Goal: Use online tool/utility: Utilize a website feature to perform a specific function

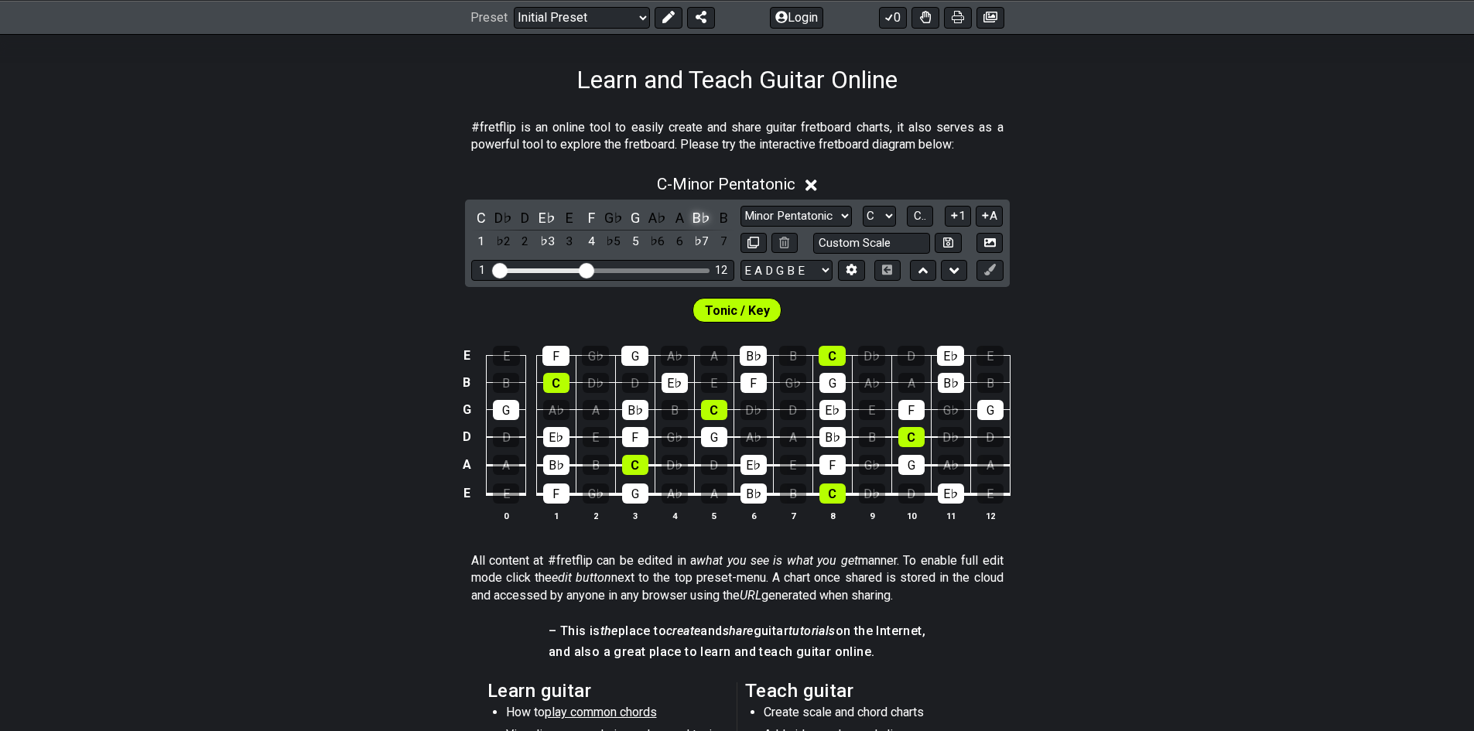
scroll to position [232, 0]
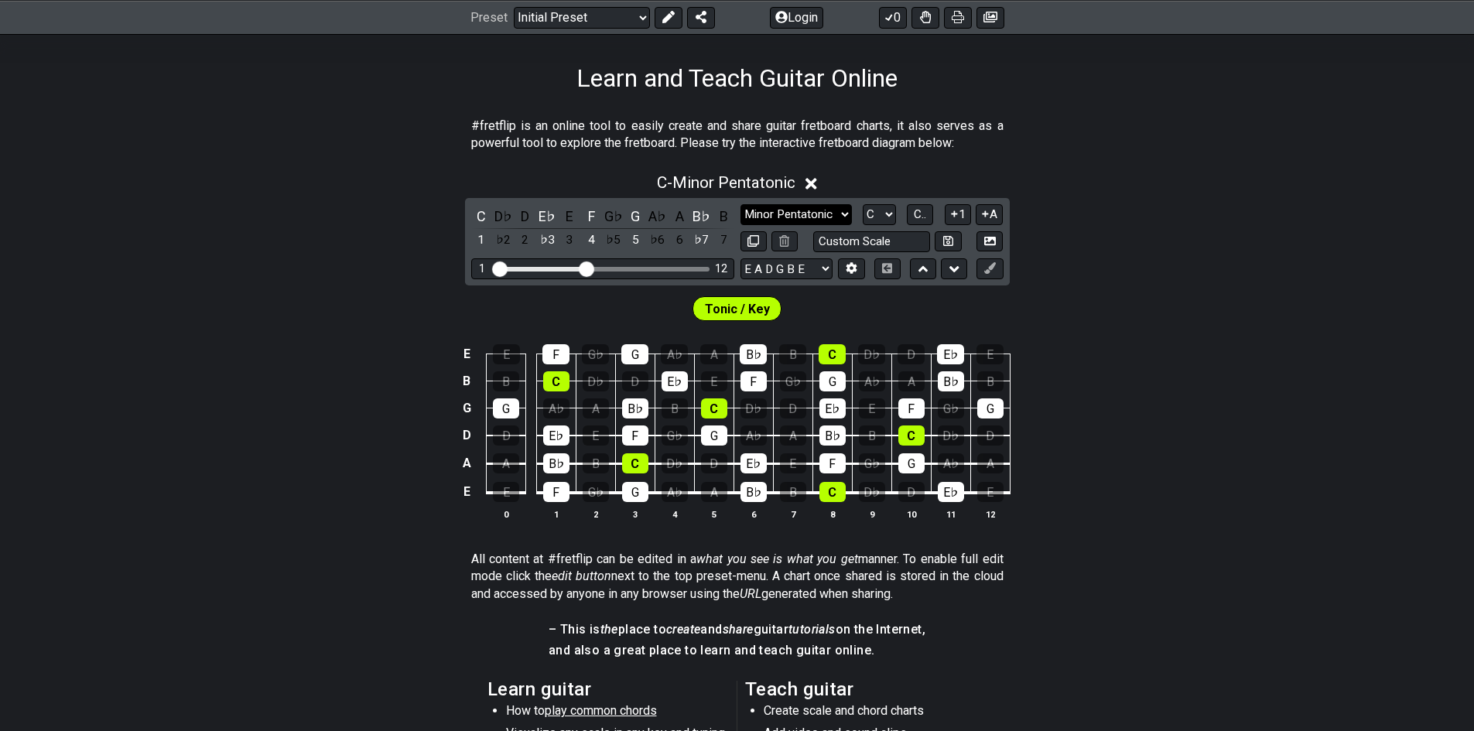
click at [806, 217] on select "Minor Pentatonic Click to edit Minor Pentatonic Major Pentatonic Minor Blues Ma…" at bounding box center [795, 214] width 111 height 21
select select "Minor / Aeolian"
click at [740, 204] on select "Minor Pentatonic Click to edit Minor Pentatonic Major Pentatonic Minor Blues Ma…" at bounding box center [795, 214] width 111 height 21
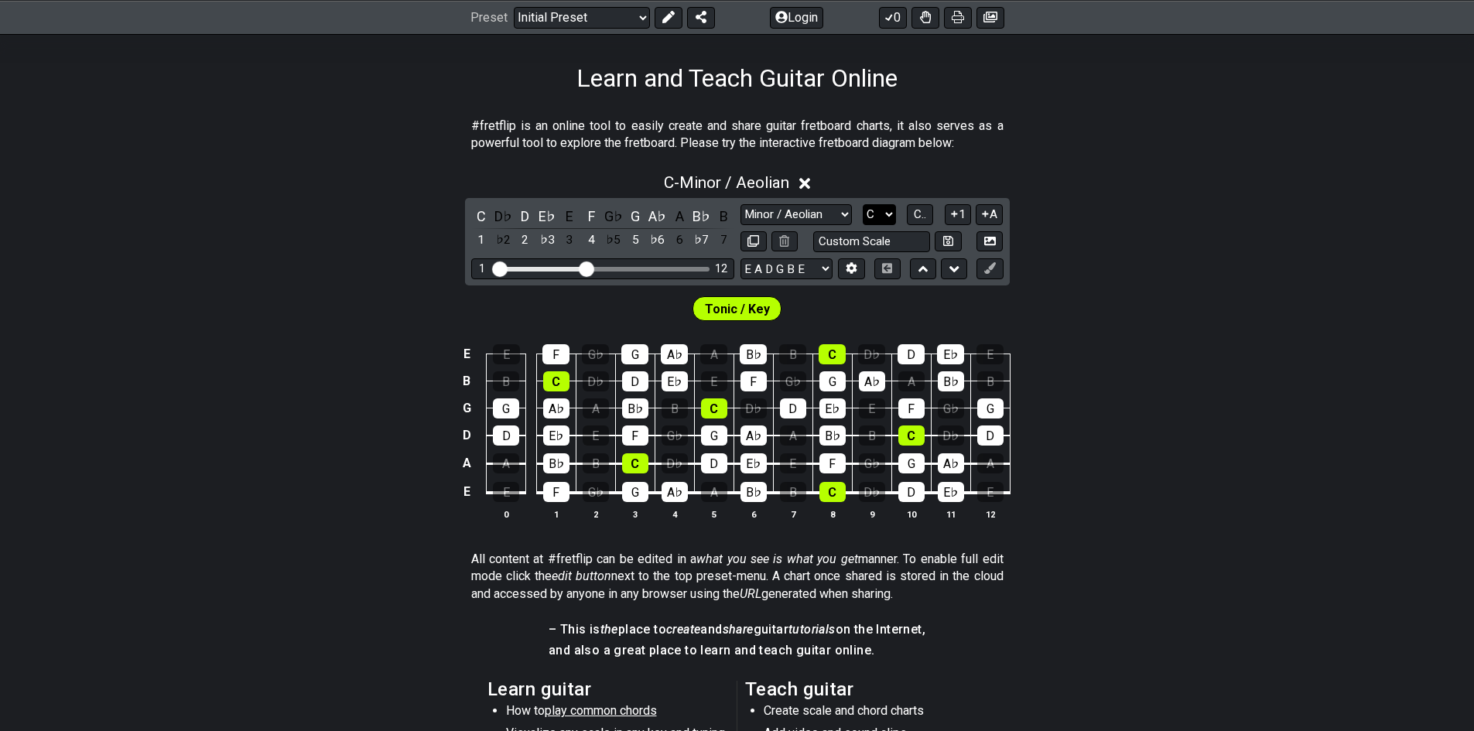
click at [883, 217] on select "A♭ A A♯ B♭ B C C♯ D♭ D D♯ E♭ E F F♯ G♭ G G♯" at bounding box center [879, 214] width 33 height 21
select select "G"
click at [863, 204] on select "A♭ A A♯ B♭ B C C♯ D♭ D D♯ E♭ E F F♯ G♭ G G♯" at bounding box center [879, 214] width 33 height 21
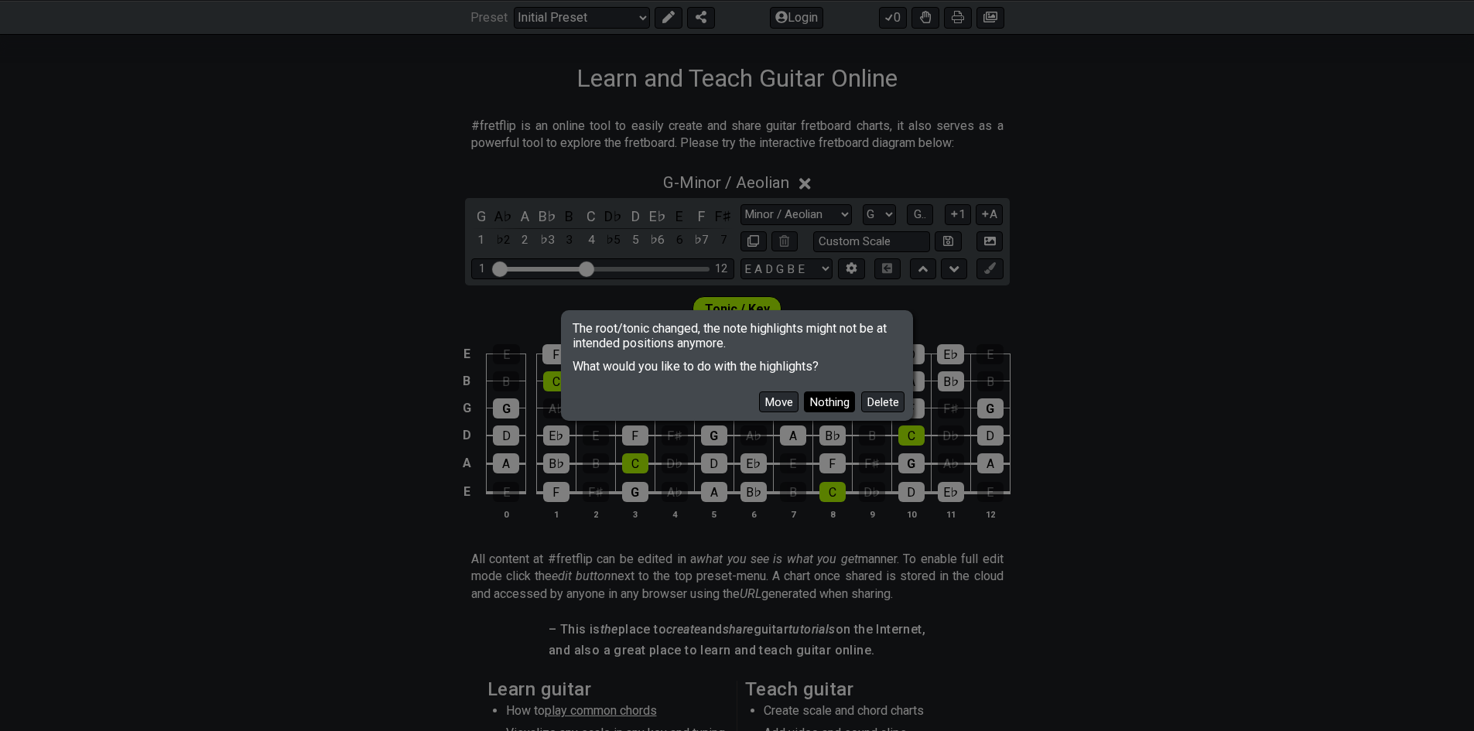
click at [840, 402] on button "Nothing" at bounding box center [829, 401] width 51 height 21
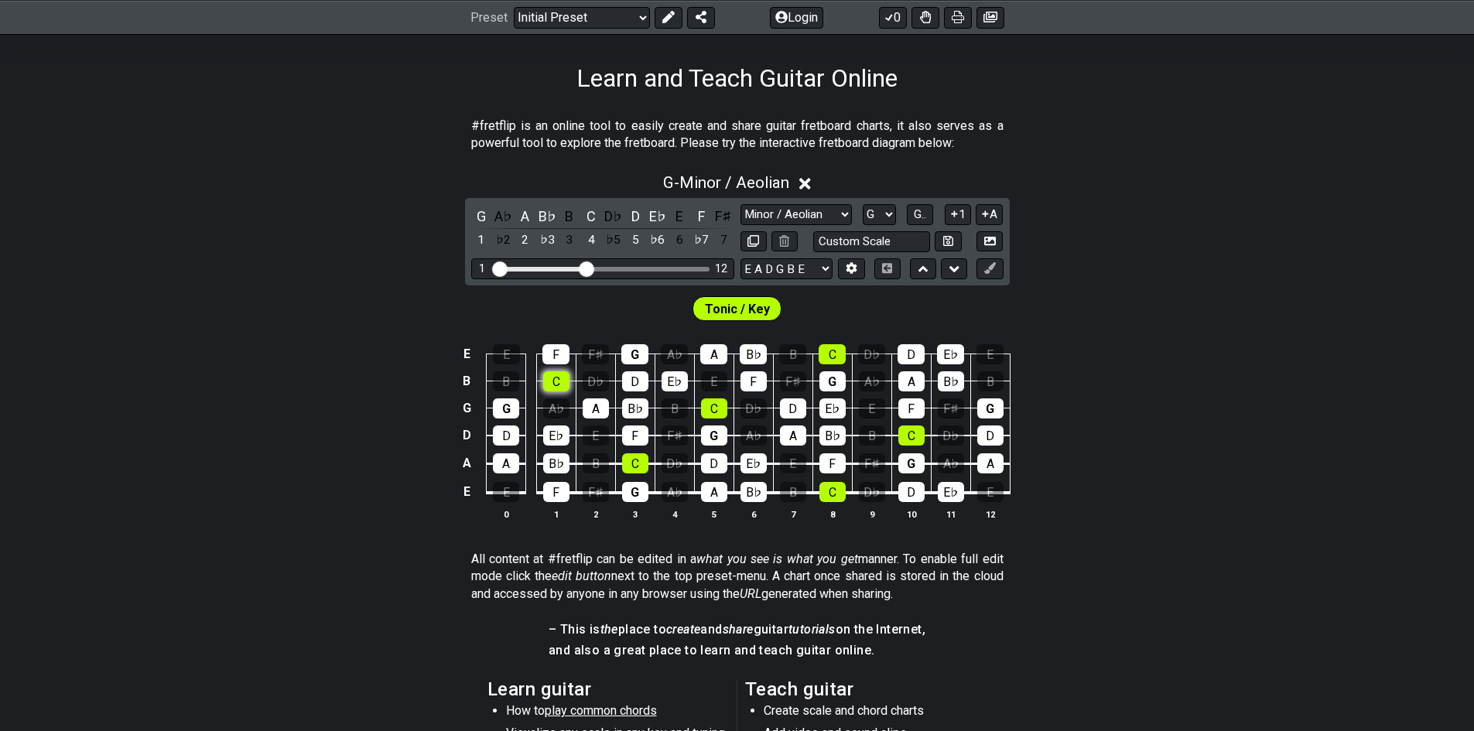
click at [557, 379] on div "C" at bounding box center [556, 381] width 26 height 20
click at [556, 378] on div "C" at bounding box center [556, 381] width 26 height 20
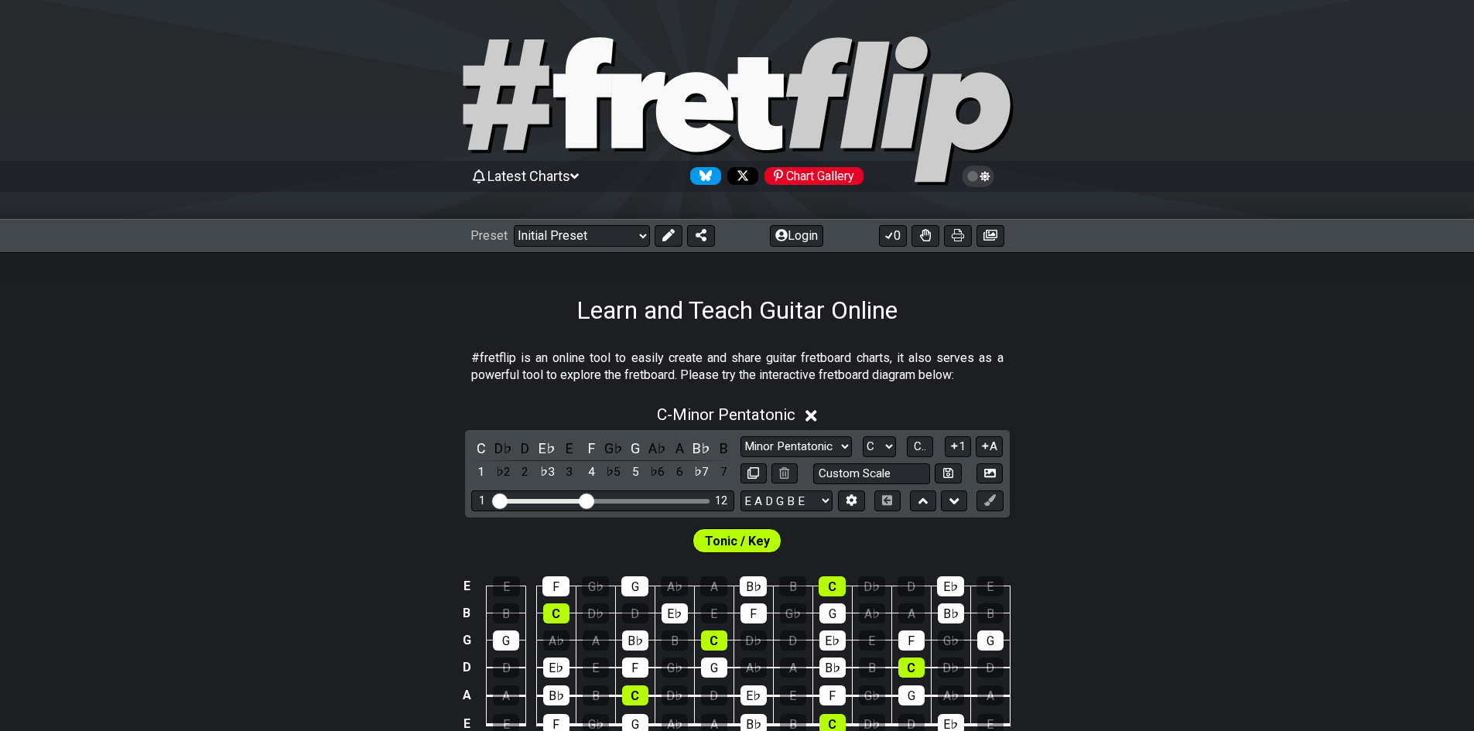
scroll to position [232, 0]
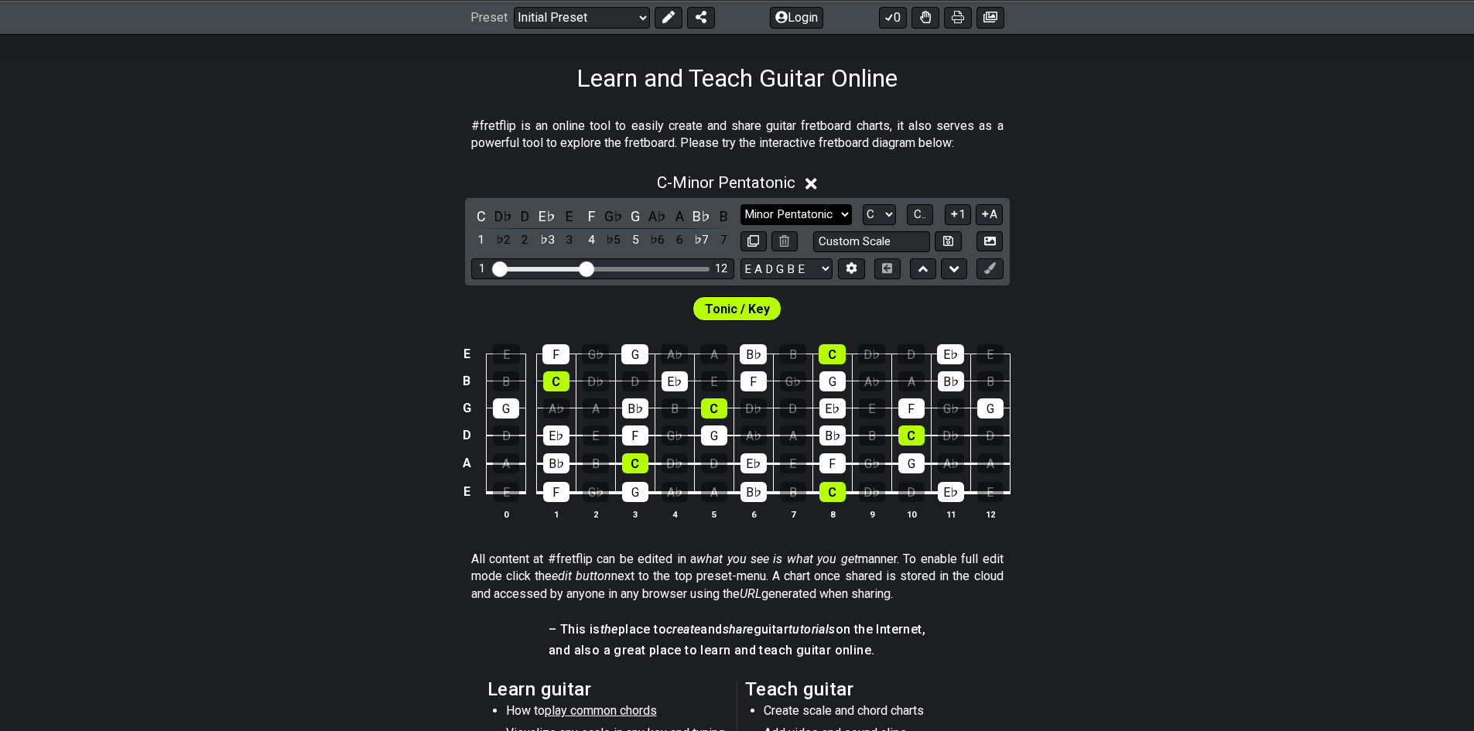
click at [832, 213] on select "Minor Pentatonic Click to edit Minor Pentatonic Major Pentatonic Minor Blues Ma…" at bounding box center [795, 214] width 111 height 21
select select "Minor / Aeolian"
click at [740, 204] on select "Minor Pentatonic Click to edit Minor Pentatonic Major Pentatonic Minor Blues Ma…" at bounding box center [795, 214] width 111 height 21
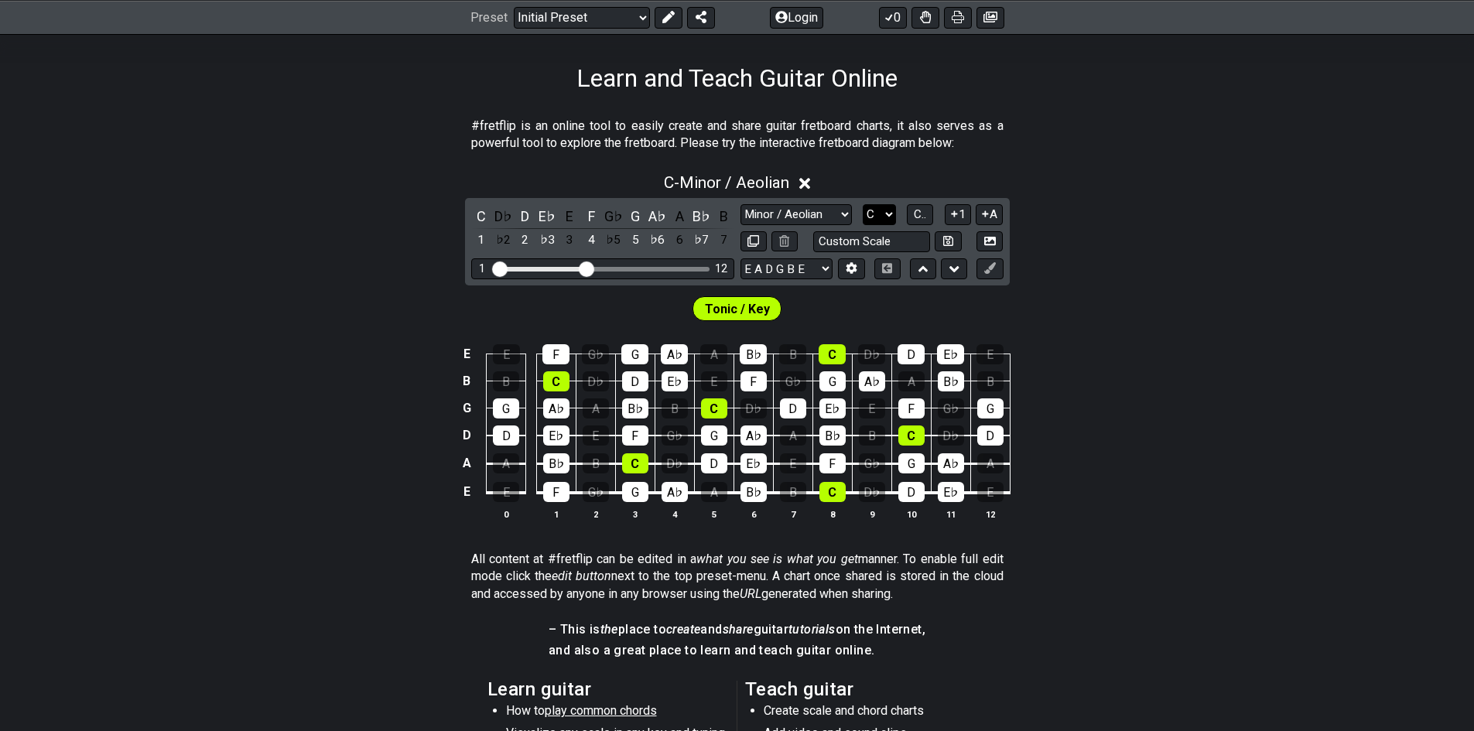
click at [880, 218] on select "A♭ A A♯ B♭ B C C♯ D♭ D D♯ E♭ E F F♯ G♭ G G♯" at bounding box center [879, 214] width 33 height 21
select select "G"
click at [863, 204] on select "A♭ A A♯ B♭ B C C♯ D♭ D D♯ E♭ E F F♯ G♭ G G♯" at bounding box center [879, 214] width 33 height 21
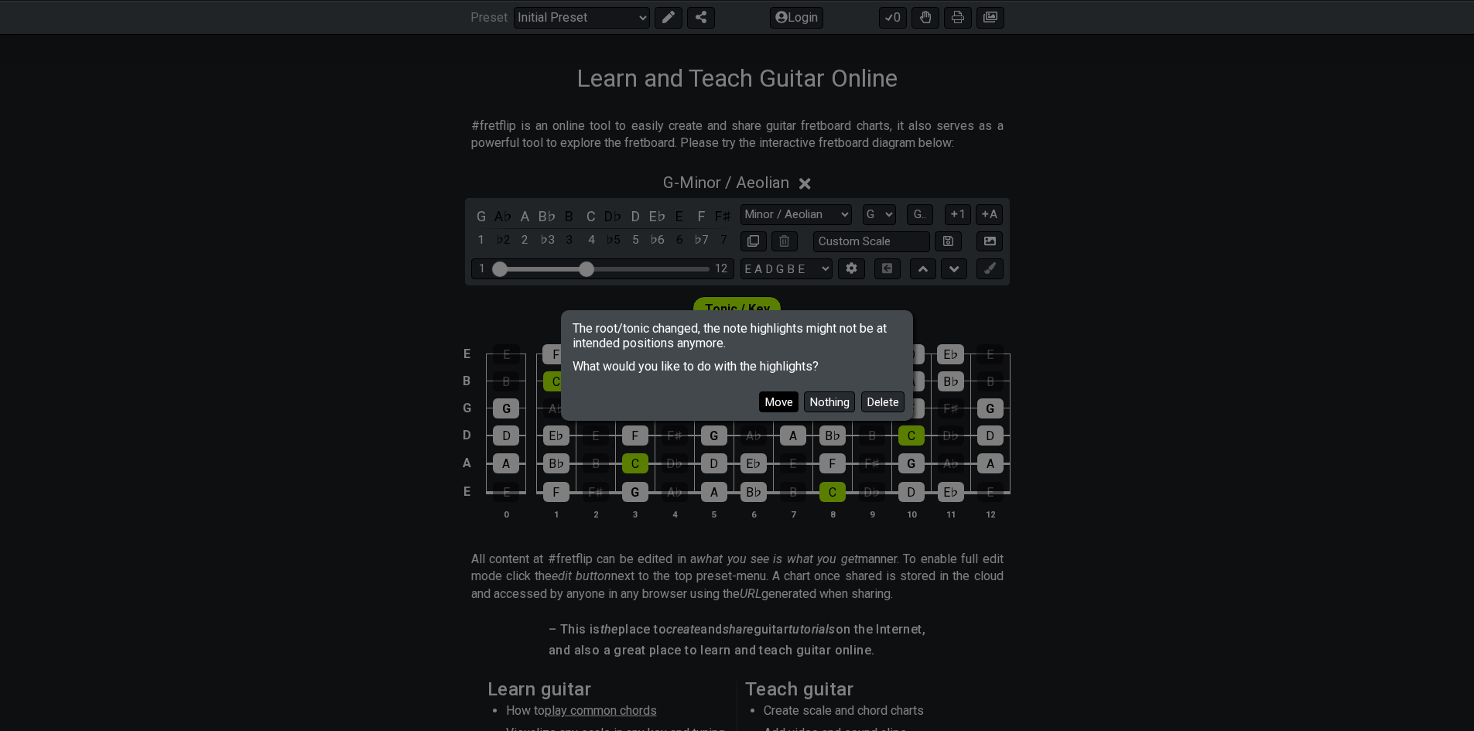
click at [777, 398] on button "Move" at bounding box center [778, 401] width 39 height 21
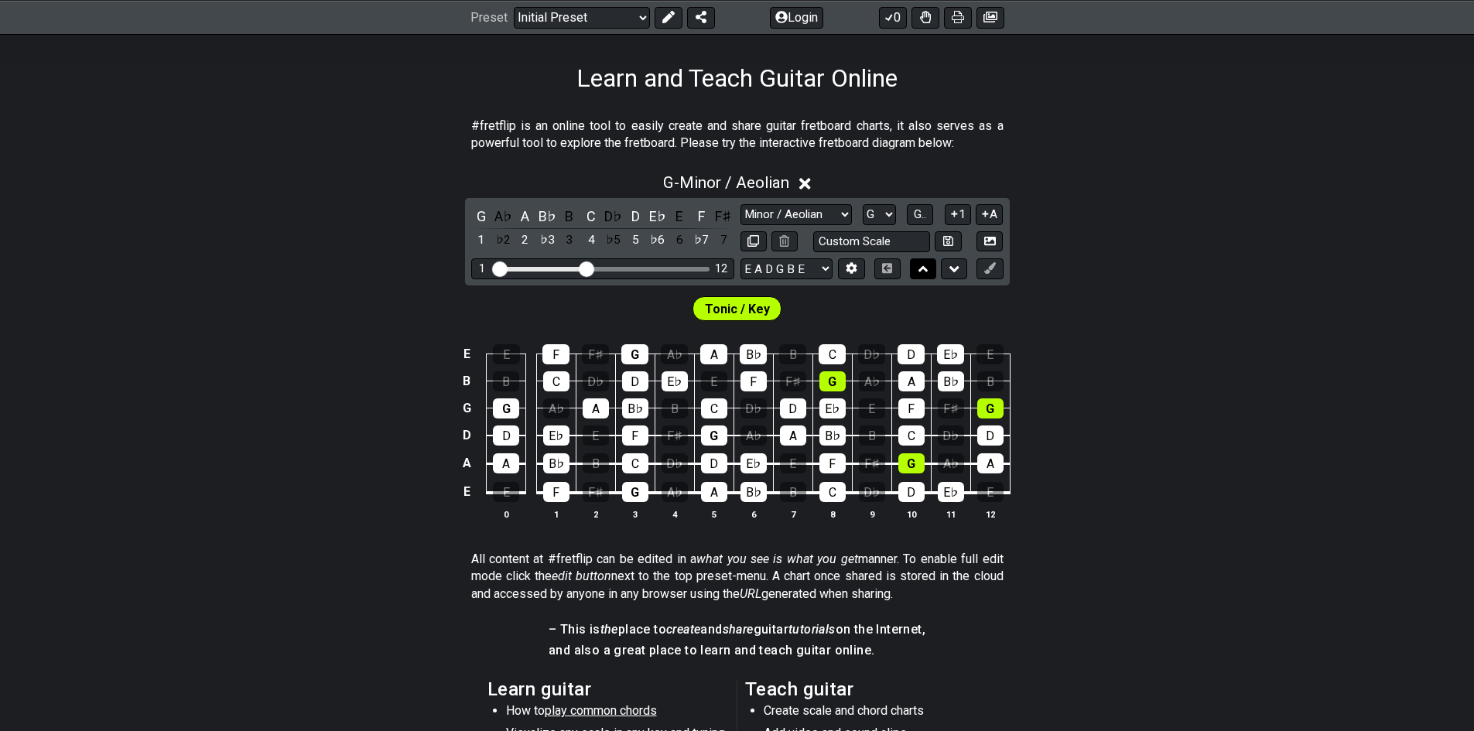
click at [921, 269] on icon at bounding box center [923, 269] width 10 height 6
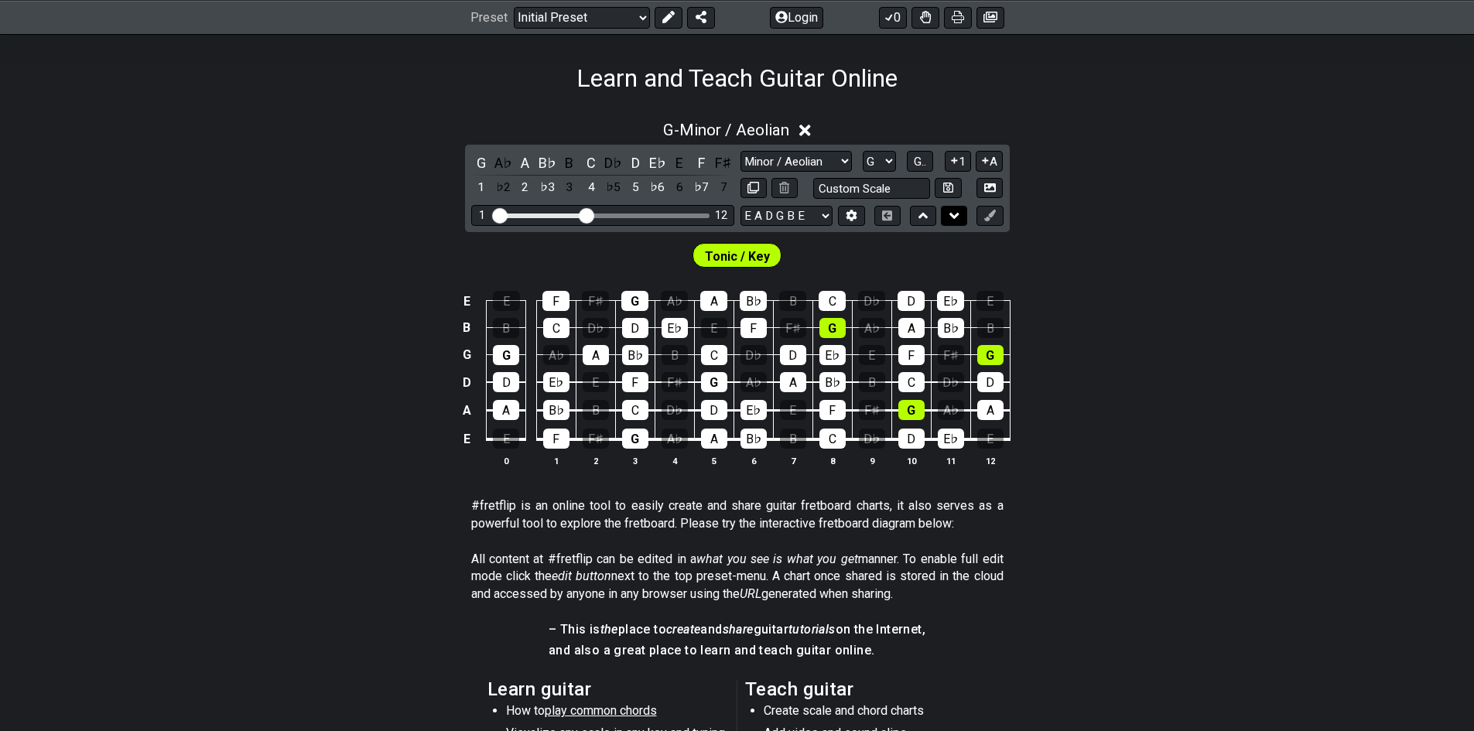
click at [961, 220] on button at bounding box center [954, 216] width 26 height 21
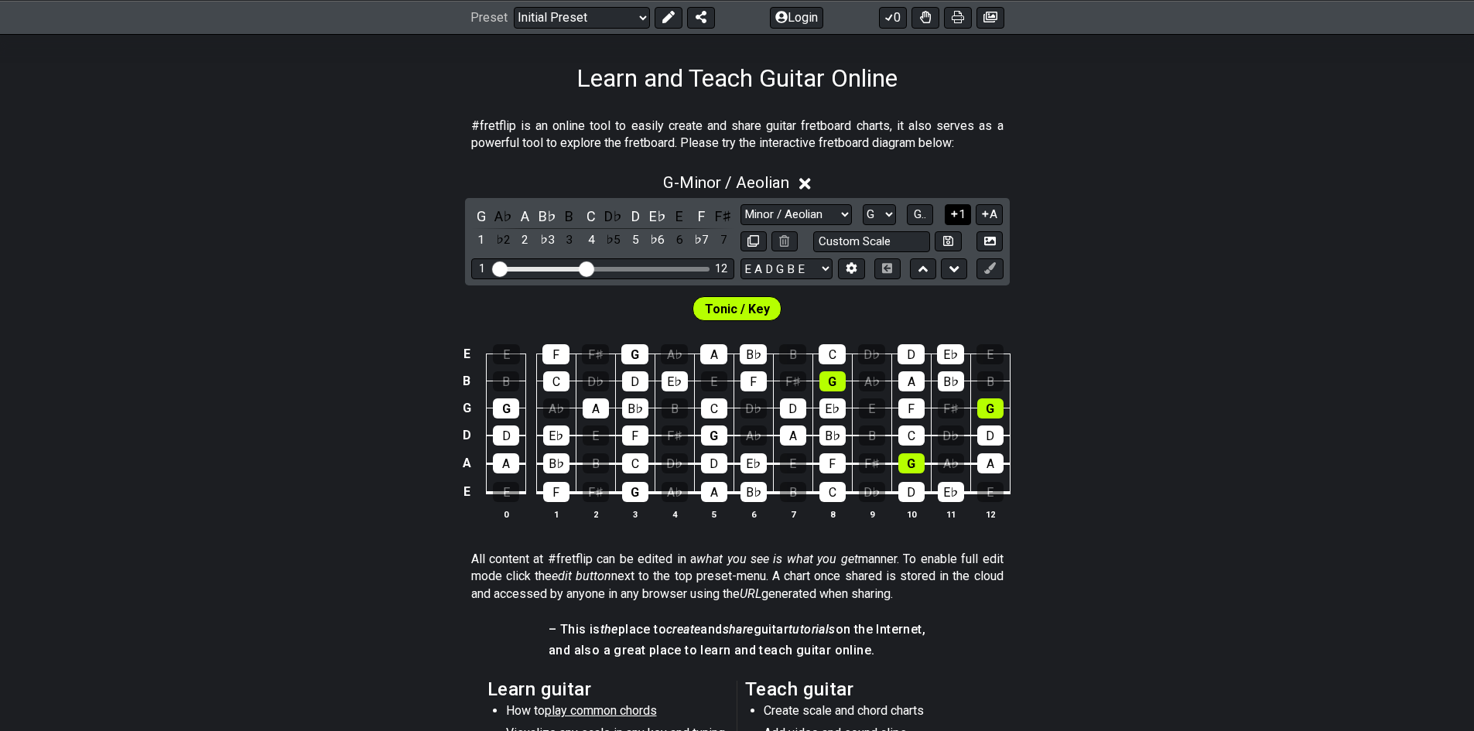
click at [960, 215] on button "1" at bounding box center [958, 214] width 26 height 21
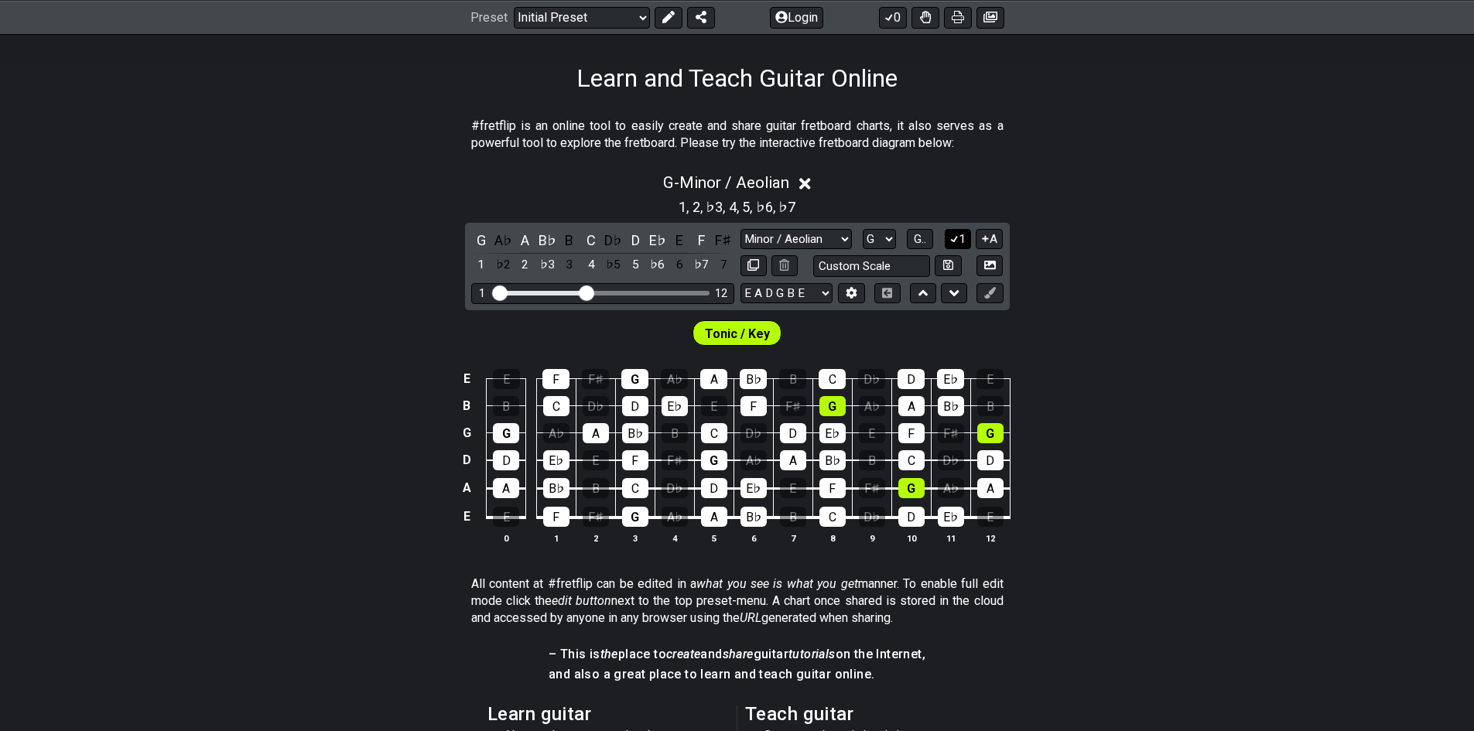
click at [956, 234] on icon at bounding box center [954, 239] width 15 height 12
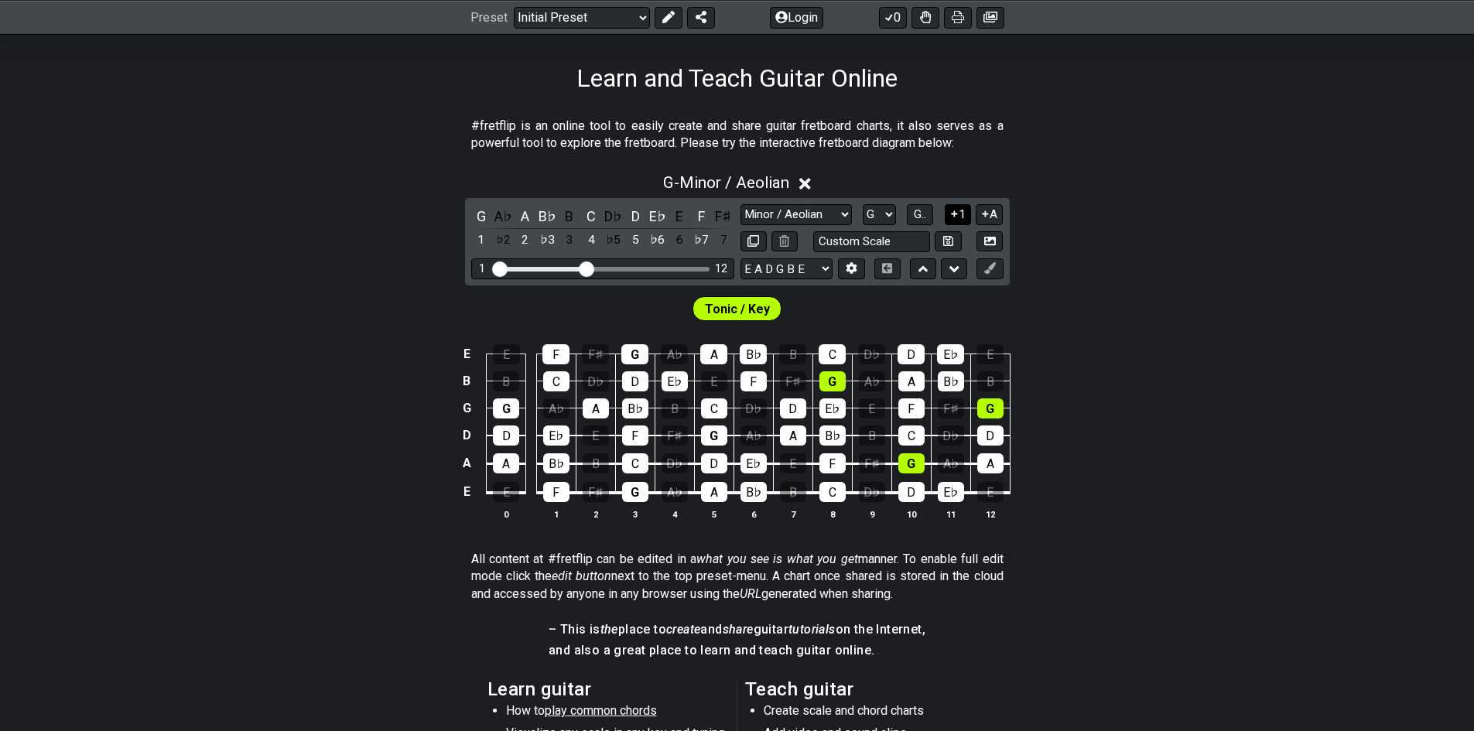
click at [958, 219] on icon at bounding box center [954, 214] width 15 height 12
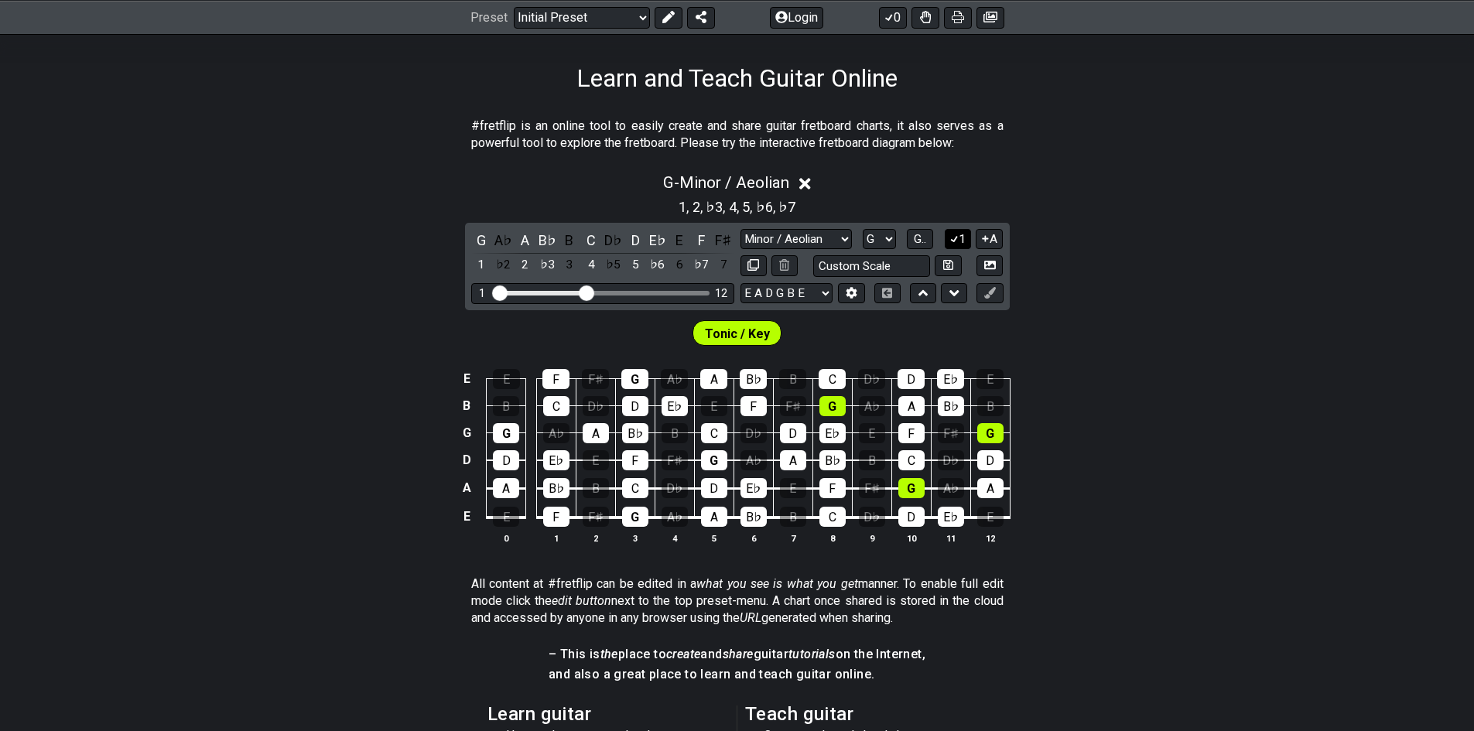
click at [951, 233] on icon at bounding box center [954, 239] width 15 height 12
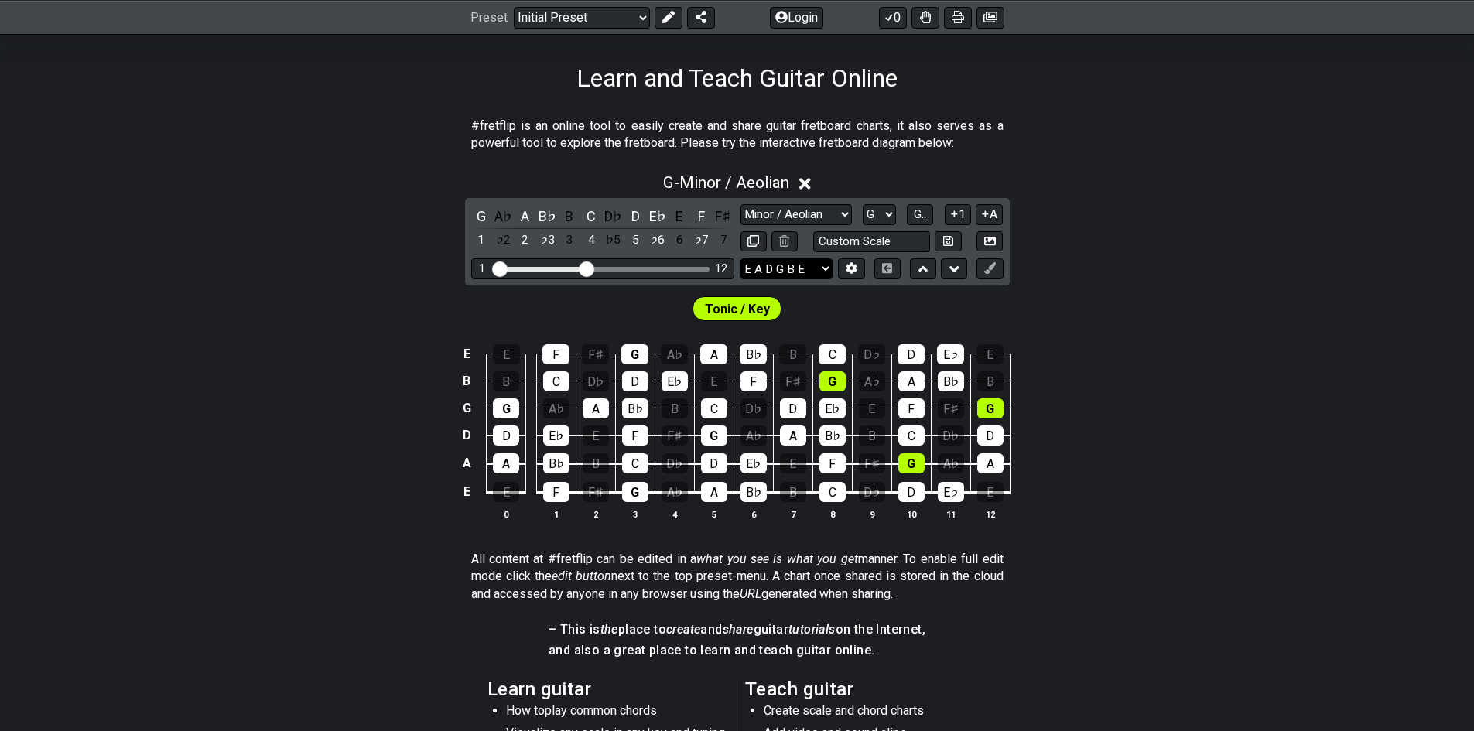
click at [812, 269] on select "E A D G B E E A D G B E E A D G B E B E A D F♯ B A D G C E A D A D G B E E♭ A♭ …" at bounding box center [786, 268] width 92 height 21
click at [740, 258] on select "E A D G B E E A D G B E E A D G B E B E A D F♯ B A D G C E A D A D G B E E♭ A♭ …" at bounding box center [786, 268] width 92 height 21
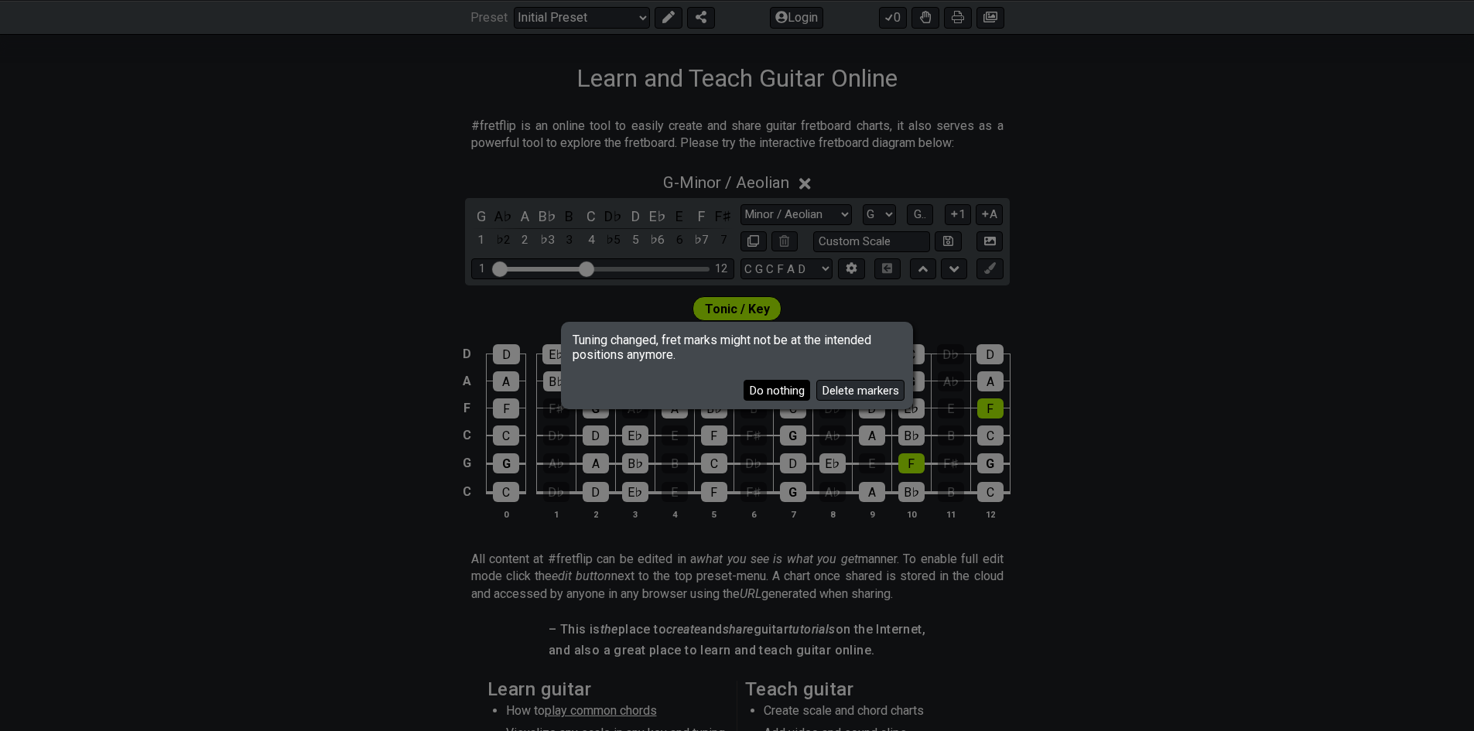
click at [785, 391] on button "Do nothing" at bounding box center [776, 390] width 67 height 21
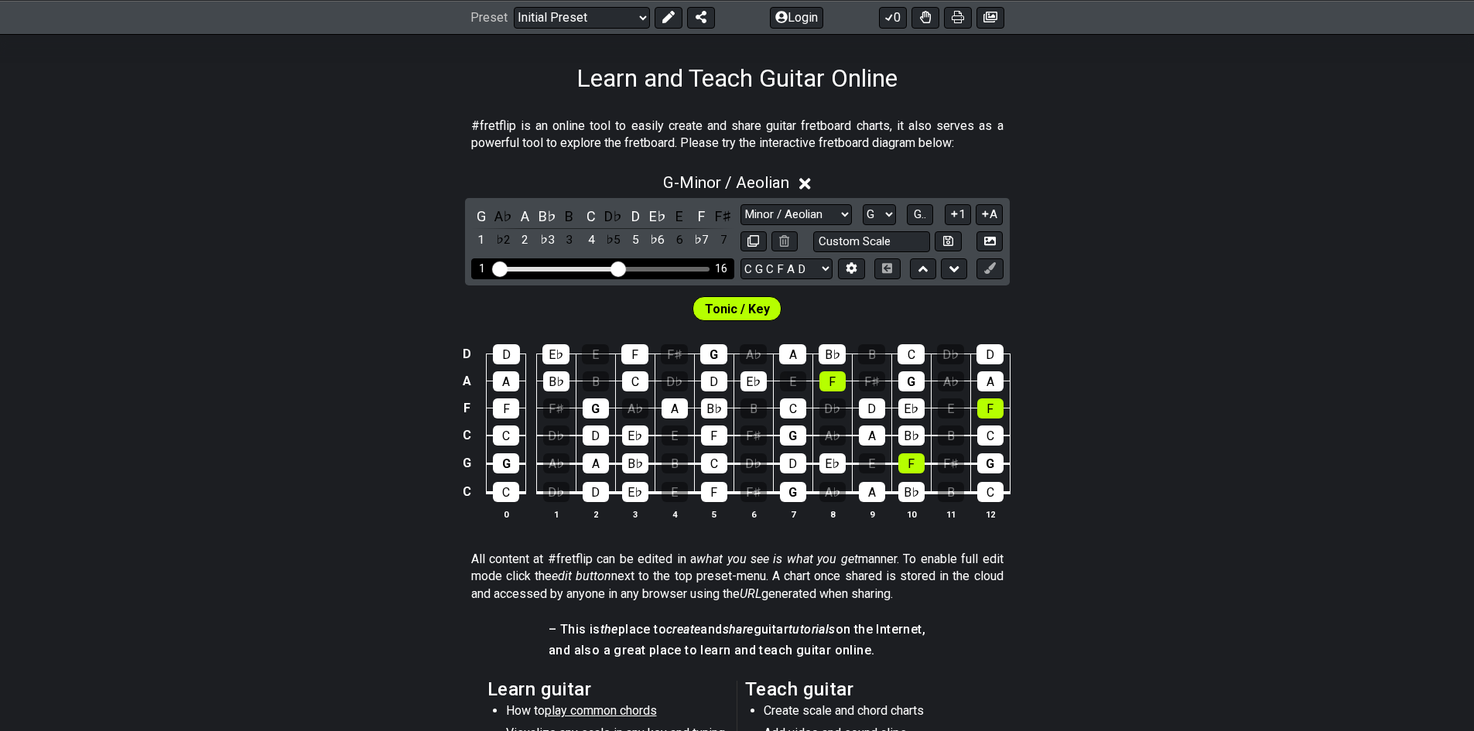
drag, startPoint x: 590, startPoint y: 270, endPoint x: 614, endPoint y: 270, distance: 24.0
click at [614, 268] on input "Visible fret range" at bounding box center [603, 268] width 220 height 0
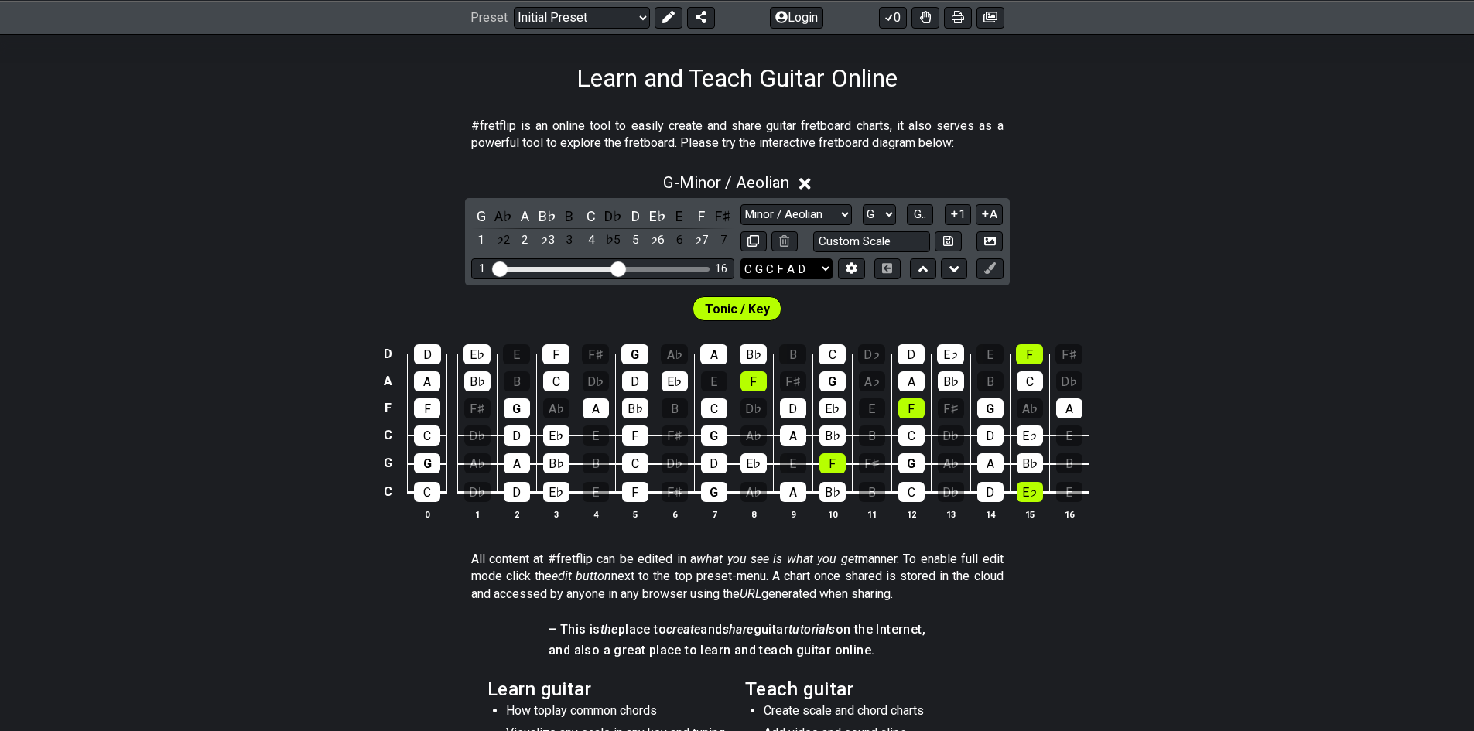
click at [811, 272] on select "E A D G B E E A D G B E E A D G B E B E A D F♯ B A D G C E A D A D G B E E♭ A♭ …" at bounding box center [786, 268] width 92 height 21
select select "D G C F A D"
click at [740, 258] on select "E A D G B E E A D G B E E A D G B E B E A D F♯ B A D G C E A D A D G B E E♭ A♭ …" at bounding box center [786, 268] width 92 height 21
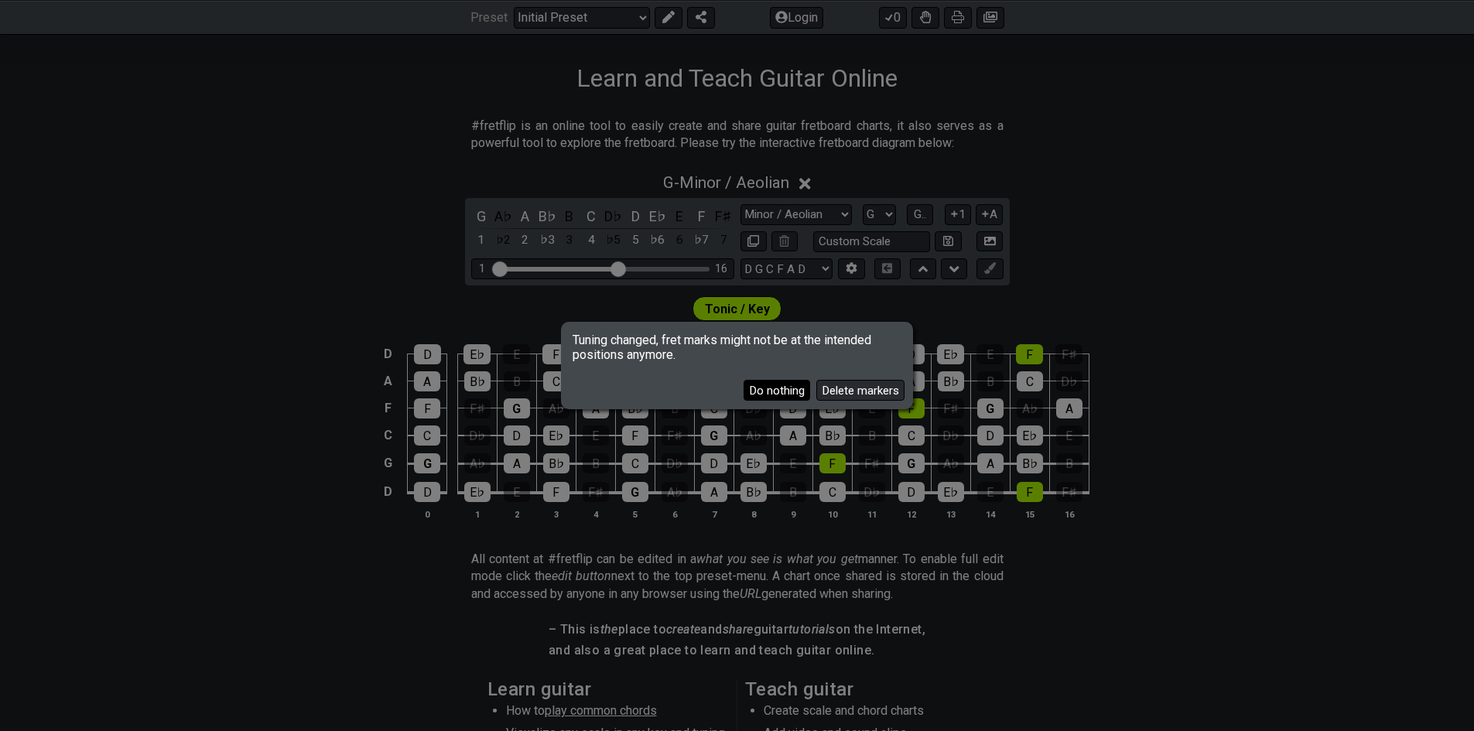
click at [777, 393] on button "Do nothing" at bounding box center [776, 390] width 67 height 21
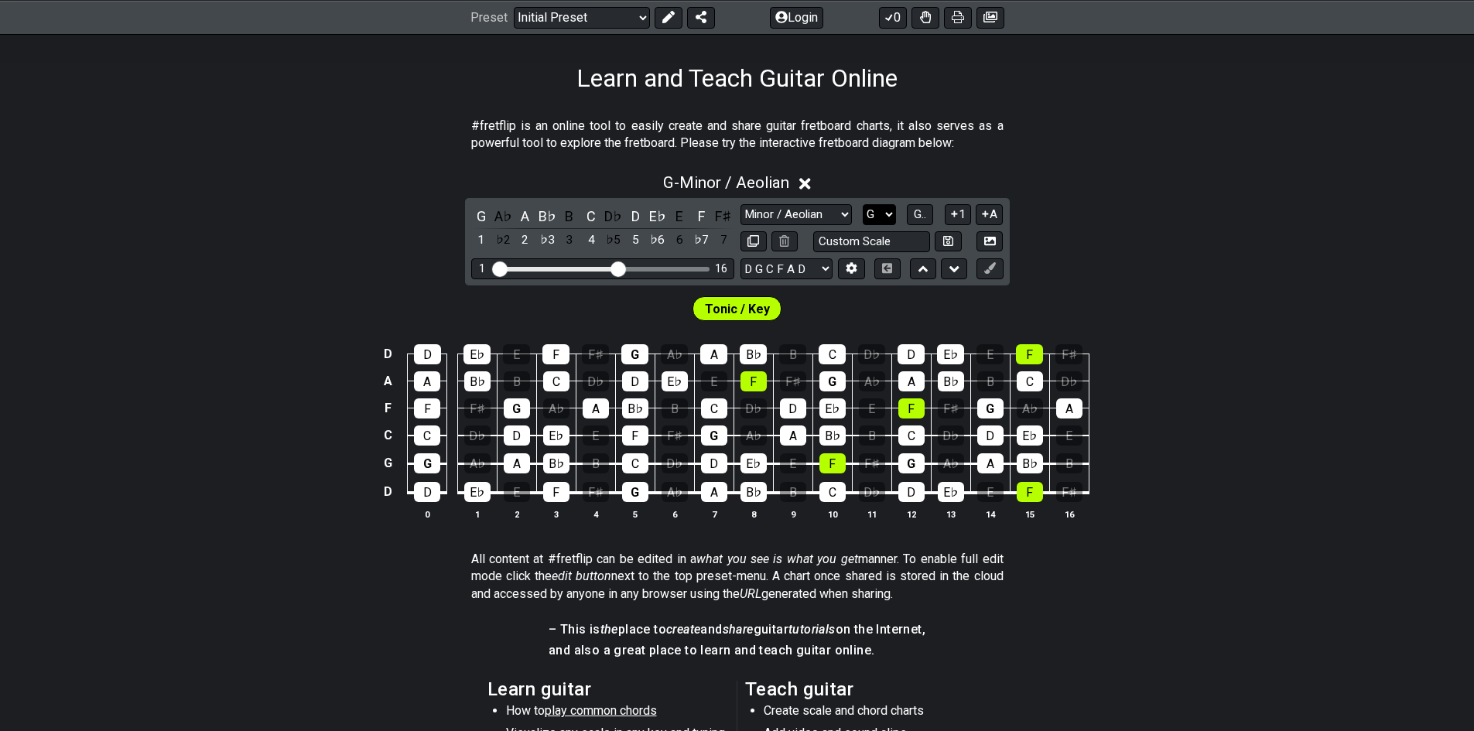
click at [877, 214] on select "A♭ A A♯ B♭ B C C♯ D♭ D D♯ E♭ E F F♯ G♭ G G♯" at bounding box center [879, 214] width 33 height 21
select select "D#"
click at [863, 204] on select "A♭ A A♯ B♭ B C C♯ D♭ D D♯ E♭ E F F♯ G♭ G G♯" at bounding box center [879, 214] width 33 height 21
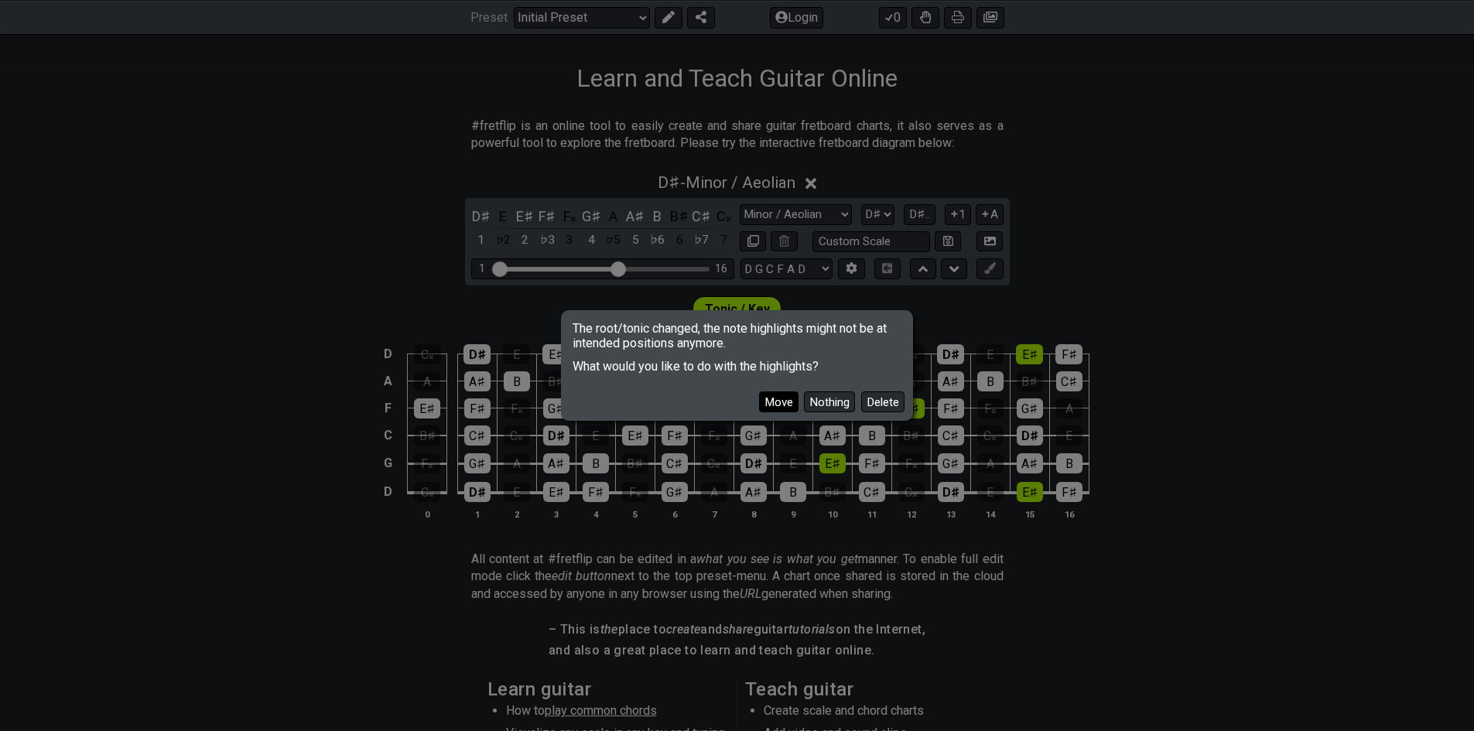
click at [781, 402] on button "Move" at bounding box center [778, 401] width 39 height 21
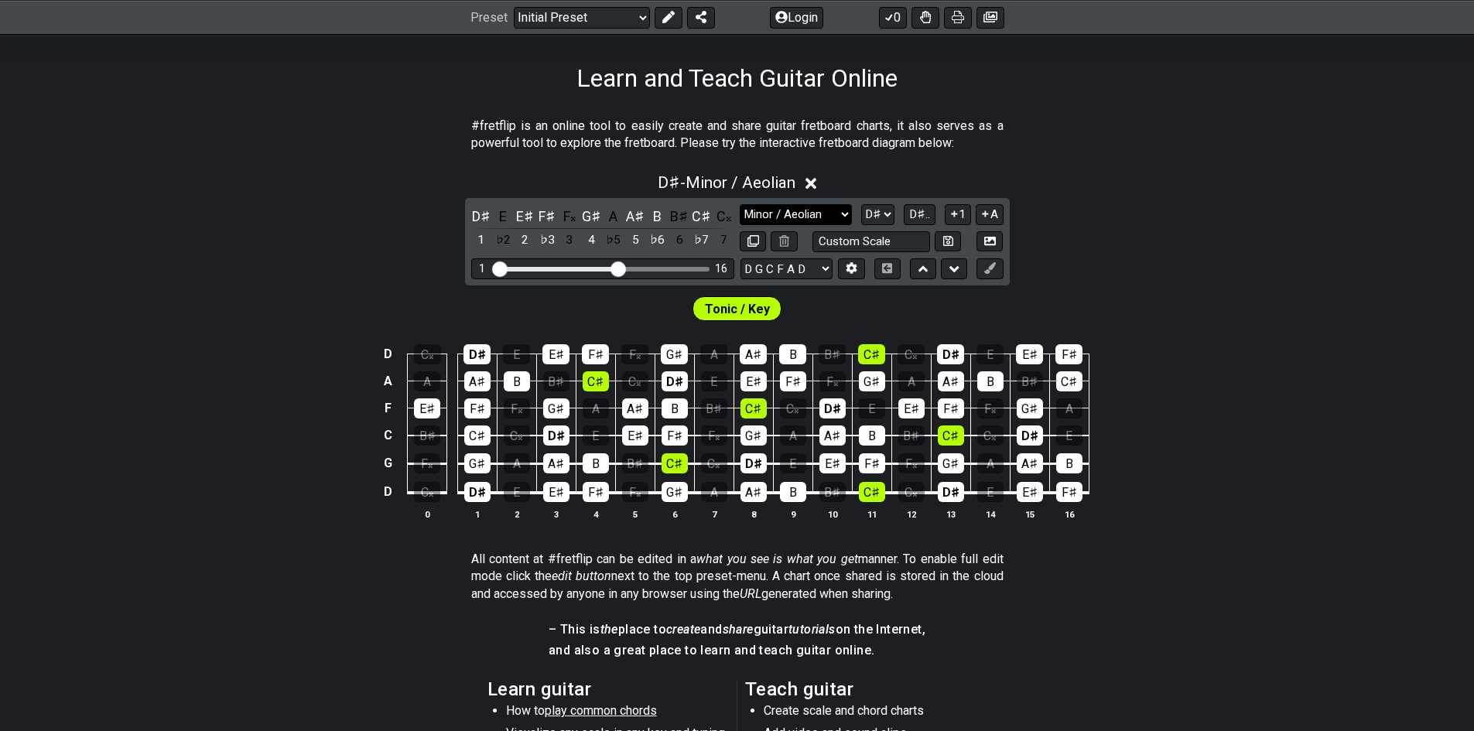
click at [828, 212] on select "Minor Pentatonic Click to edit Minor Pentatonic Major Pentatonic Minor Blues Ma…" at bounding box center [795, 214] width 111 height 21
select select "Major / [PERSON_NAME]"
click at [740, 204] on select "Minor Pentatonic Click to edit Minor Pentatonic Major Pentatonic Minor Blues Ma…" at bounding box center [795, 214] width 111 height 21
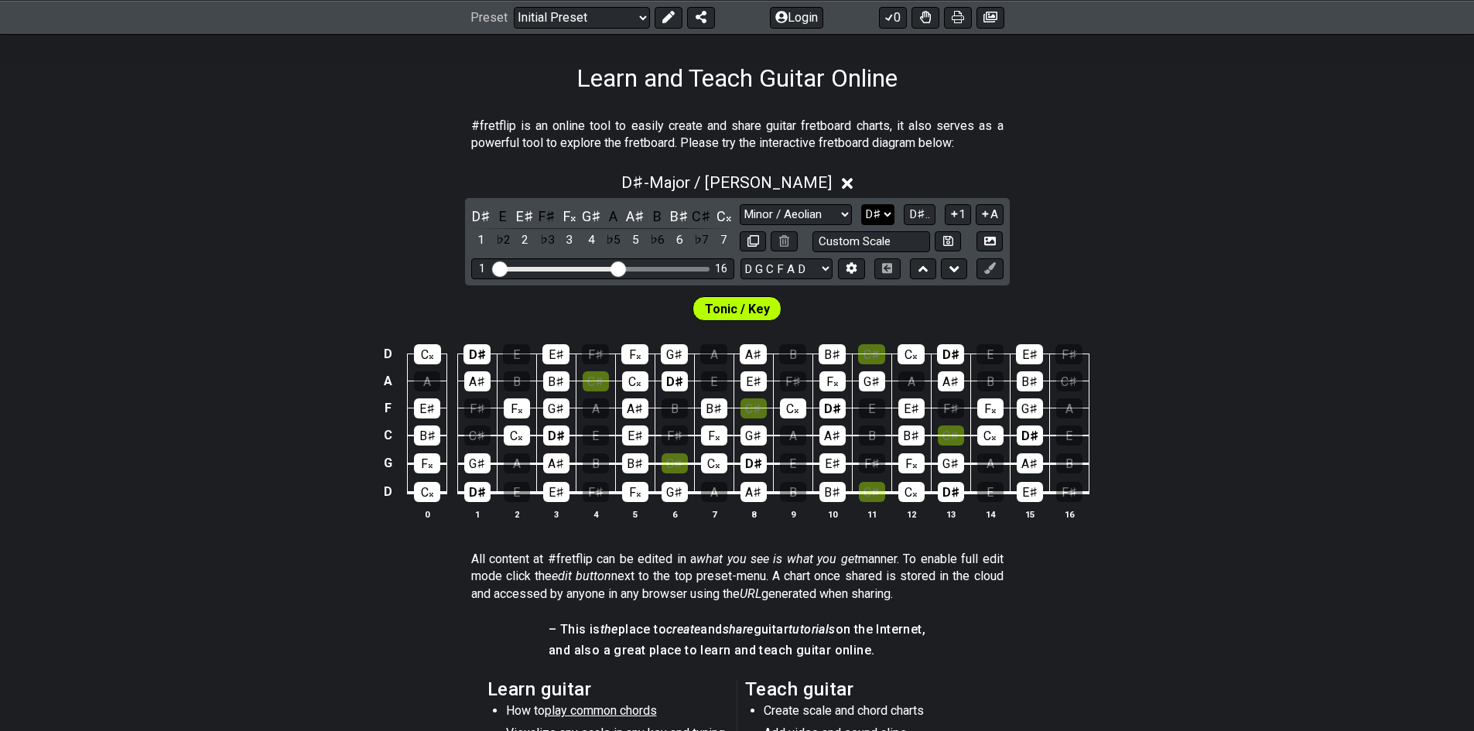
click at [888, 215] on select "A♭ A A♯ B♭ B C C♯ D♭ D D♯ E♭ E F F♯ G♭ G G♯" at bounding box center [877, 214] width 33 height 21
click at [861, 204] on select "A♭ A A♯ B♭ B C C♯ D♭ D D♯ E♭ E F F♯ G♭ G G♯" at bounding box center [877, 214] width 33 height 21
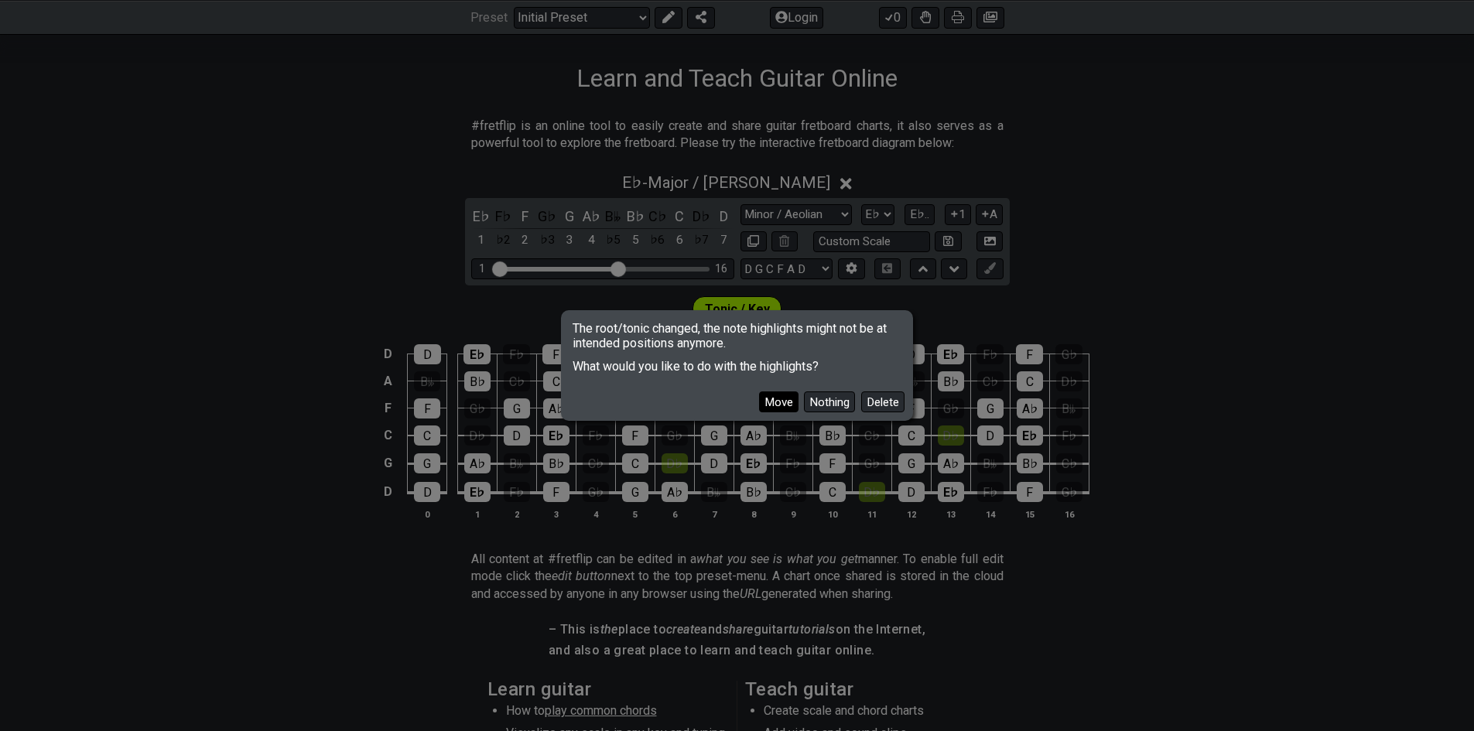
click at [767, 401] on button "Move" at bounding box center [778, 401] width 39 height 21
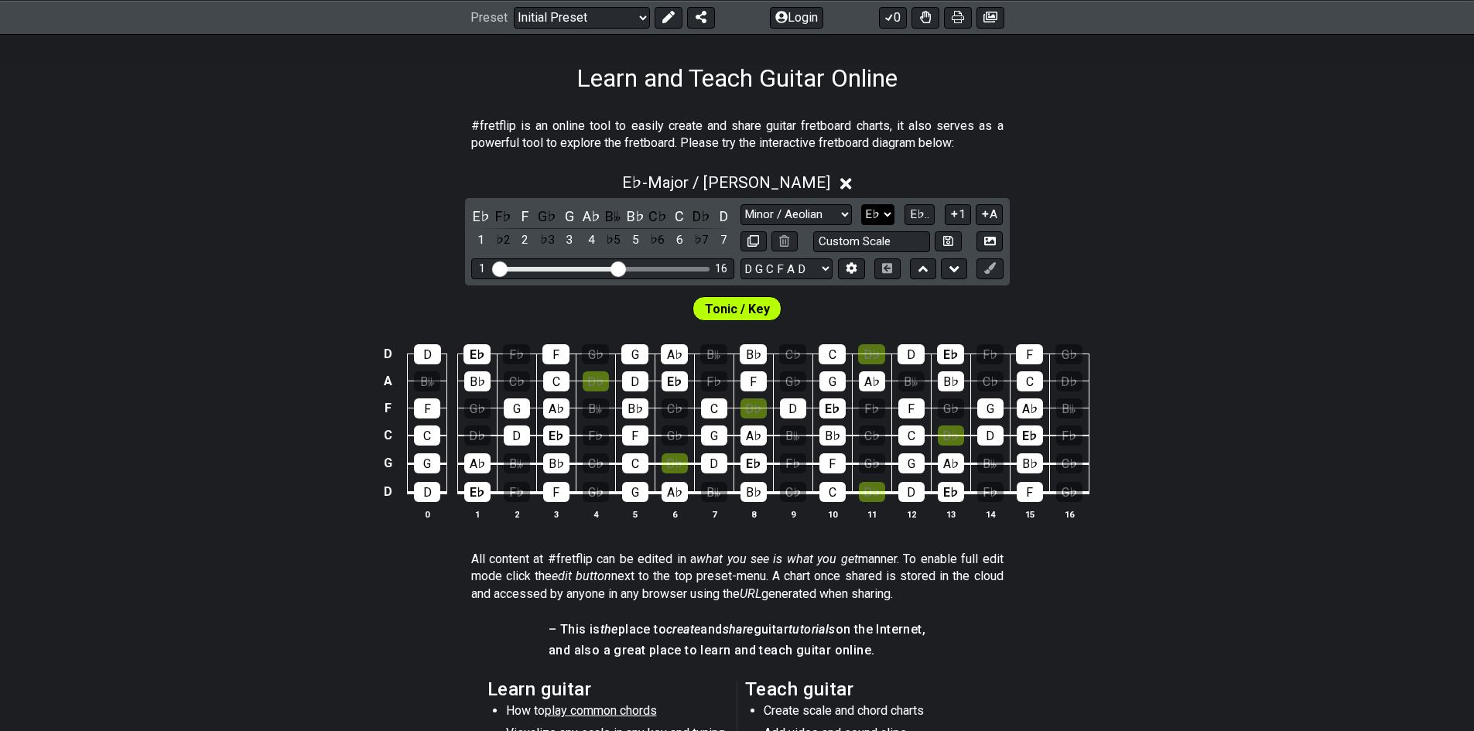
click at [870, 207] on select "A♭ A A♯ B♭ B C C♯ D♭ D D♯ E♭ E F F♯ G♭ G G♯" at bounding box center [877, 214] width 33 height 21
select select "D"
click at [863, 204] on select "A♭ A A♯ B♭ B C C♯ D♭ D D♯ E♭ E F F♯ G♭ G G♯" at bounding box center [877, 214] width 33 height 21
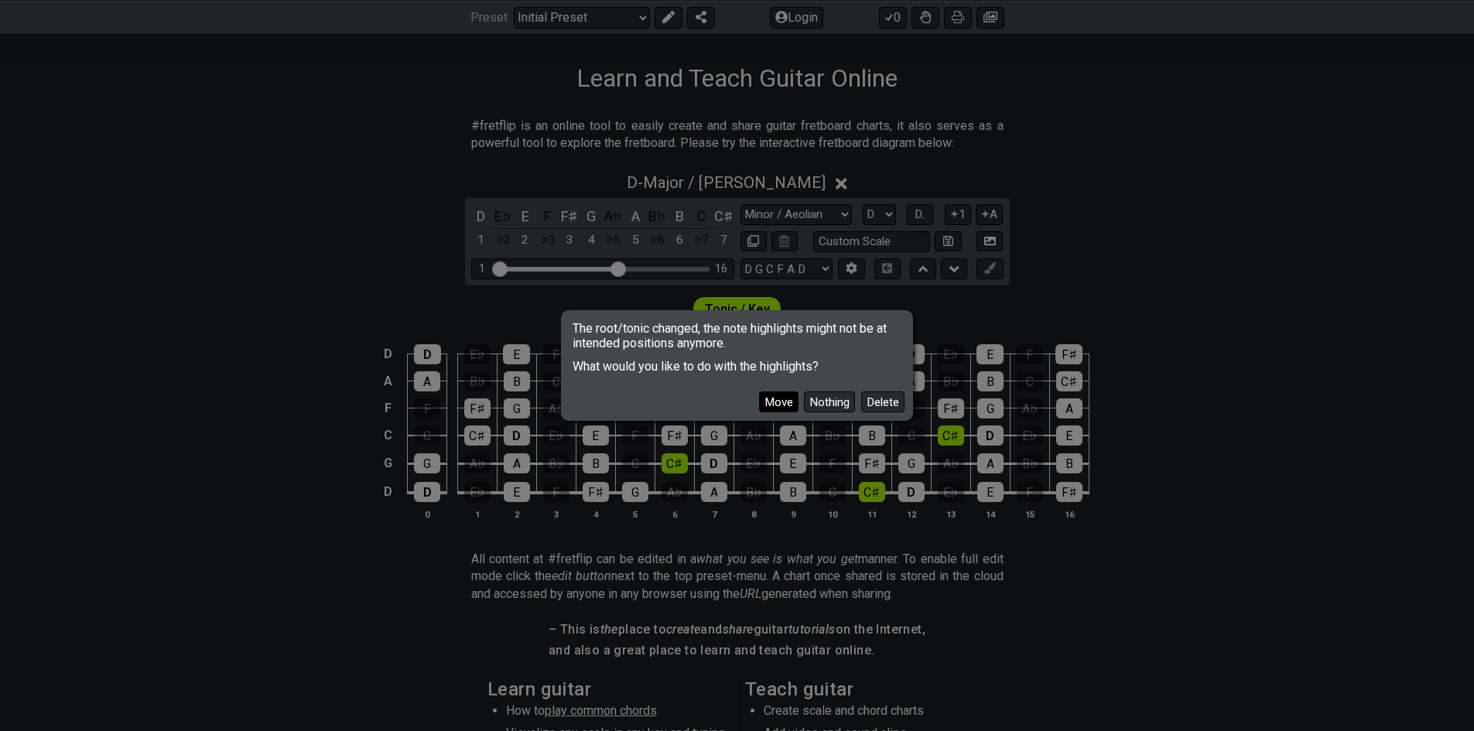
click at [781, 395] on button "Move" at bounding box center [778, 401] width 39 height 21
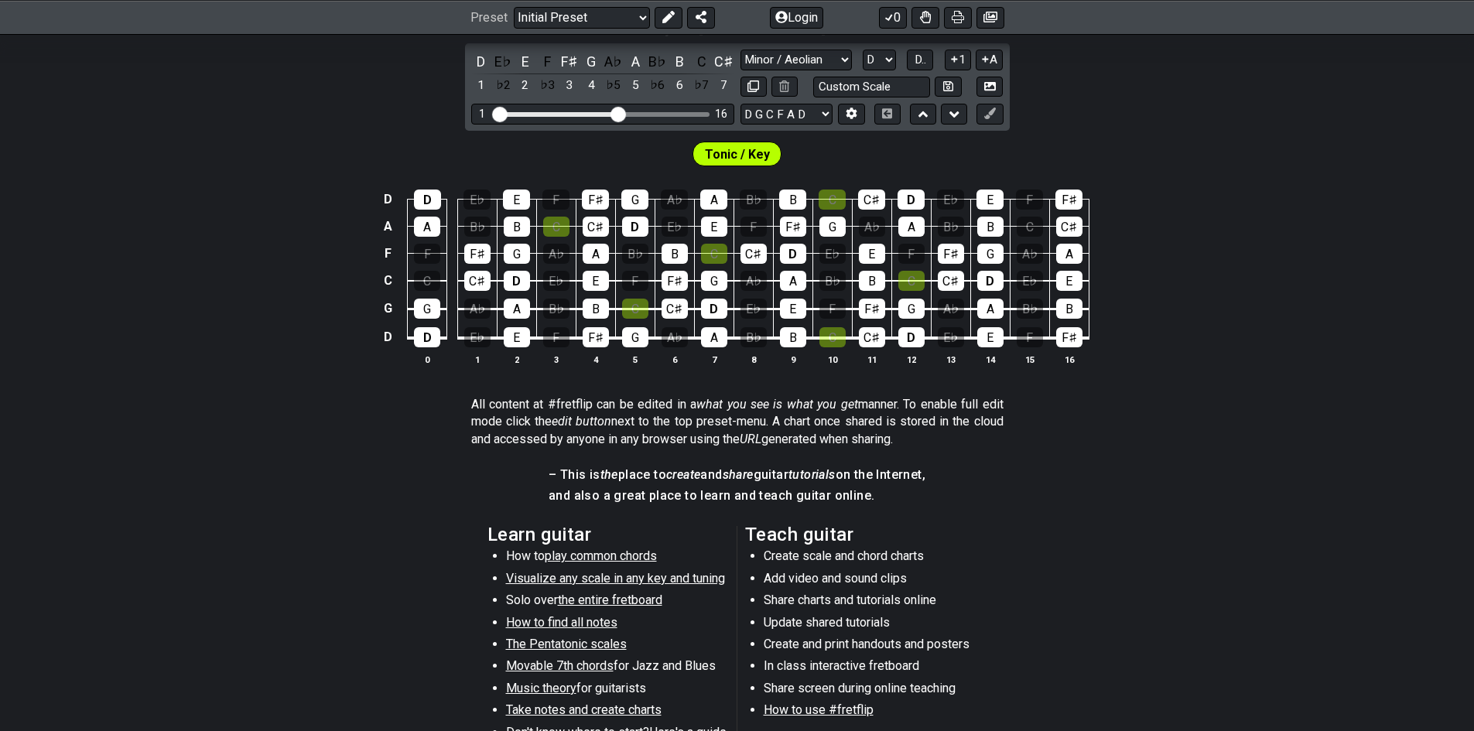
scroll to position [309, 0]
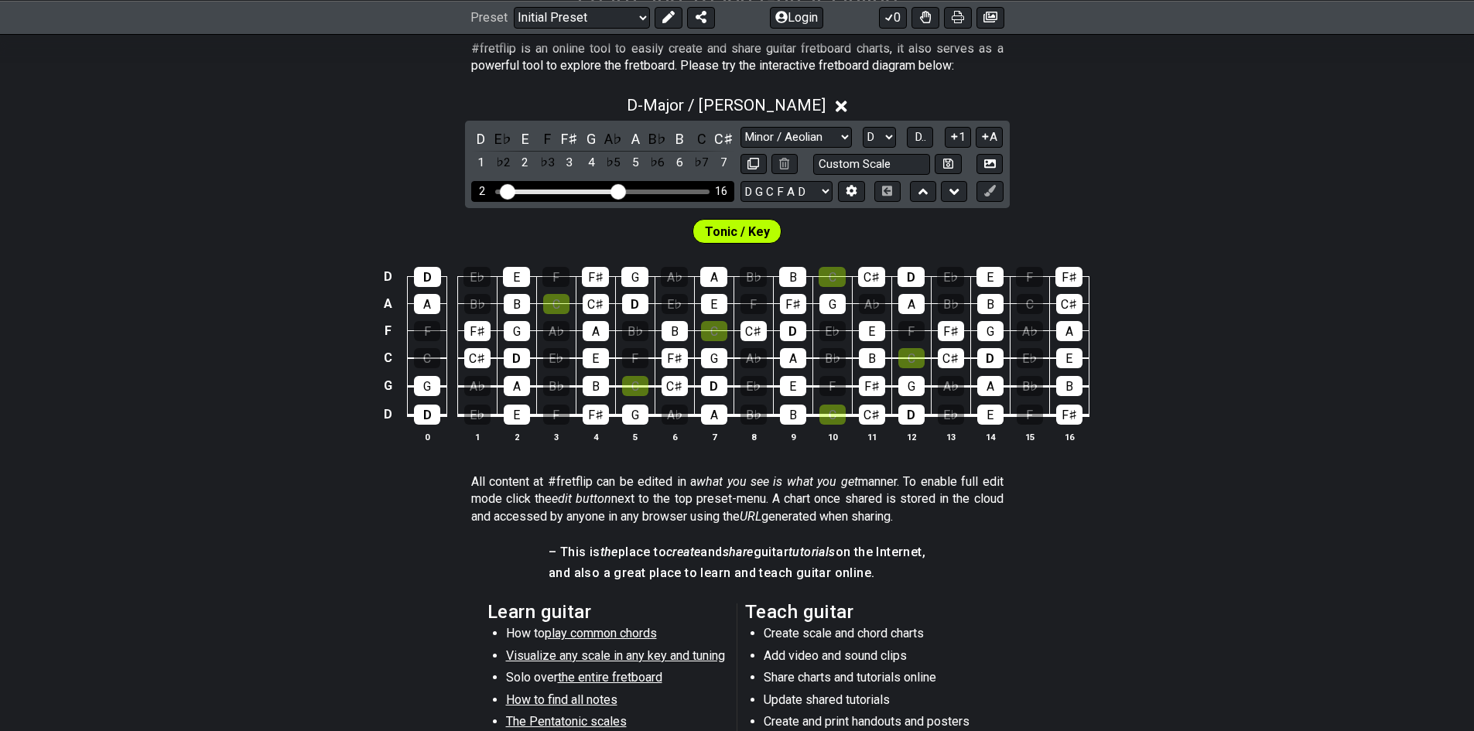
click at [508, 190] on input "Visible fret range" at bounding box center [603, 190] width 220 height 0
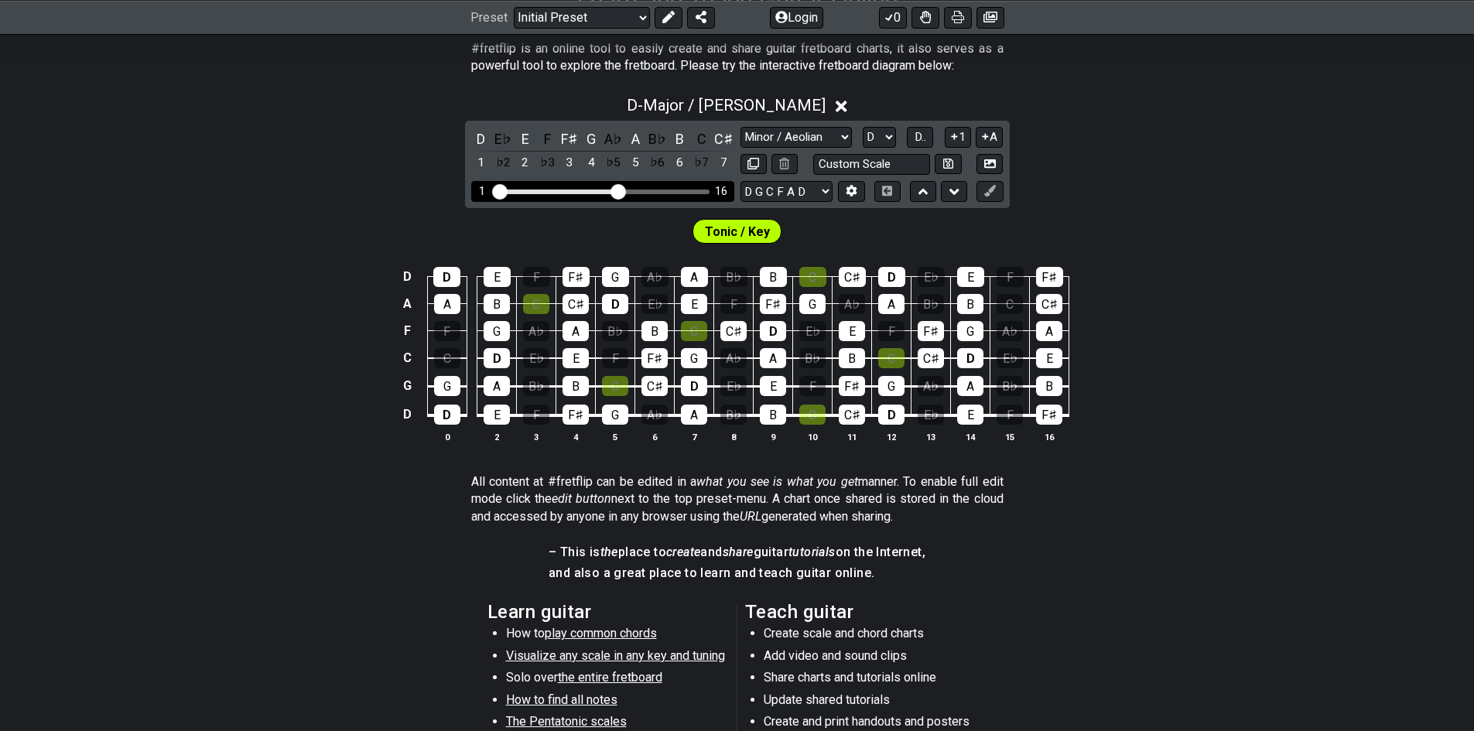
drag, startPoint x: 513, startPoint y: 190, endPoint x: 490, endPoint y: 192, distance: 22.5
click at [493, 190] on input "Visible fret range" at bounding box center [603, 190] width 220 height 0
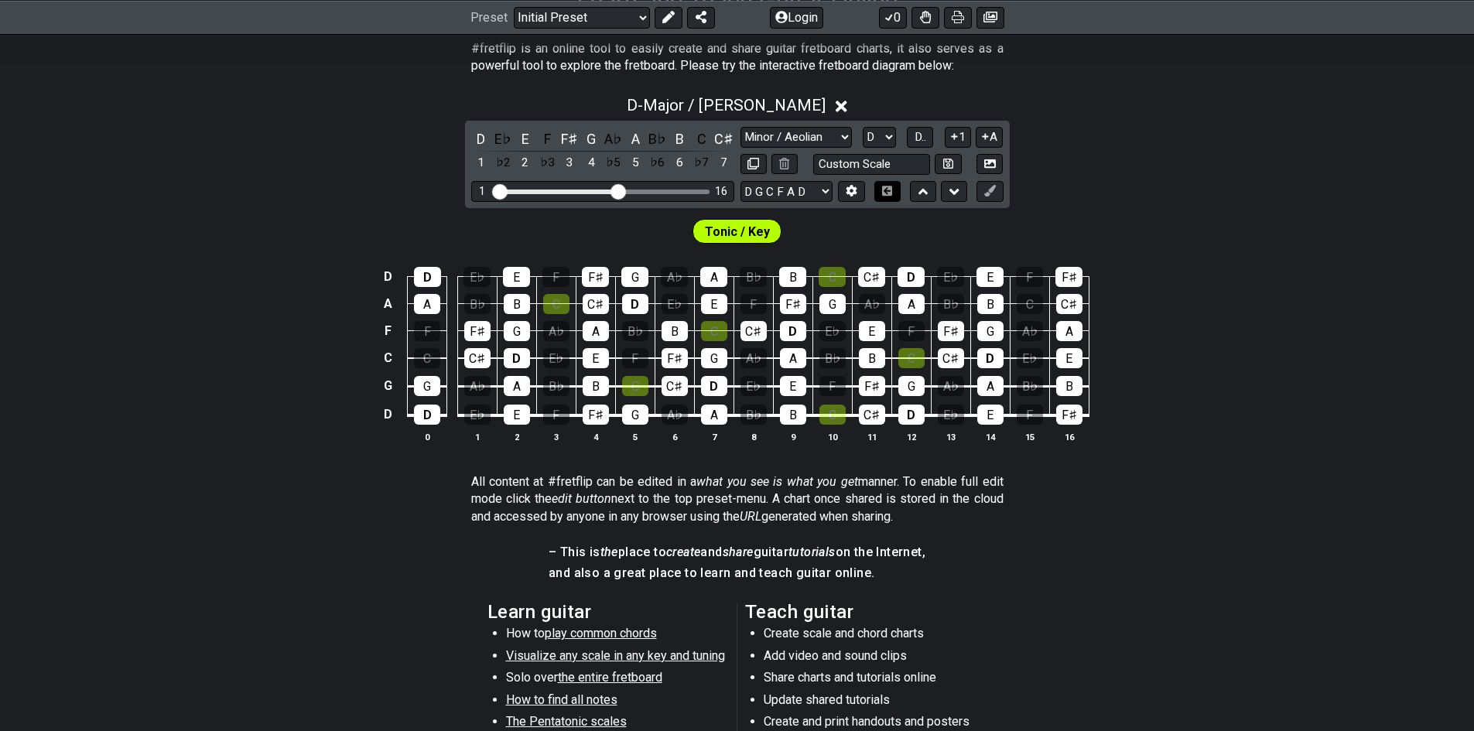
click at [881, 190] on icon at bounding box center [887, 191] width 12 height 10
click at [921, 192] on icon at bounding box center [923, 192] width 10 height 6
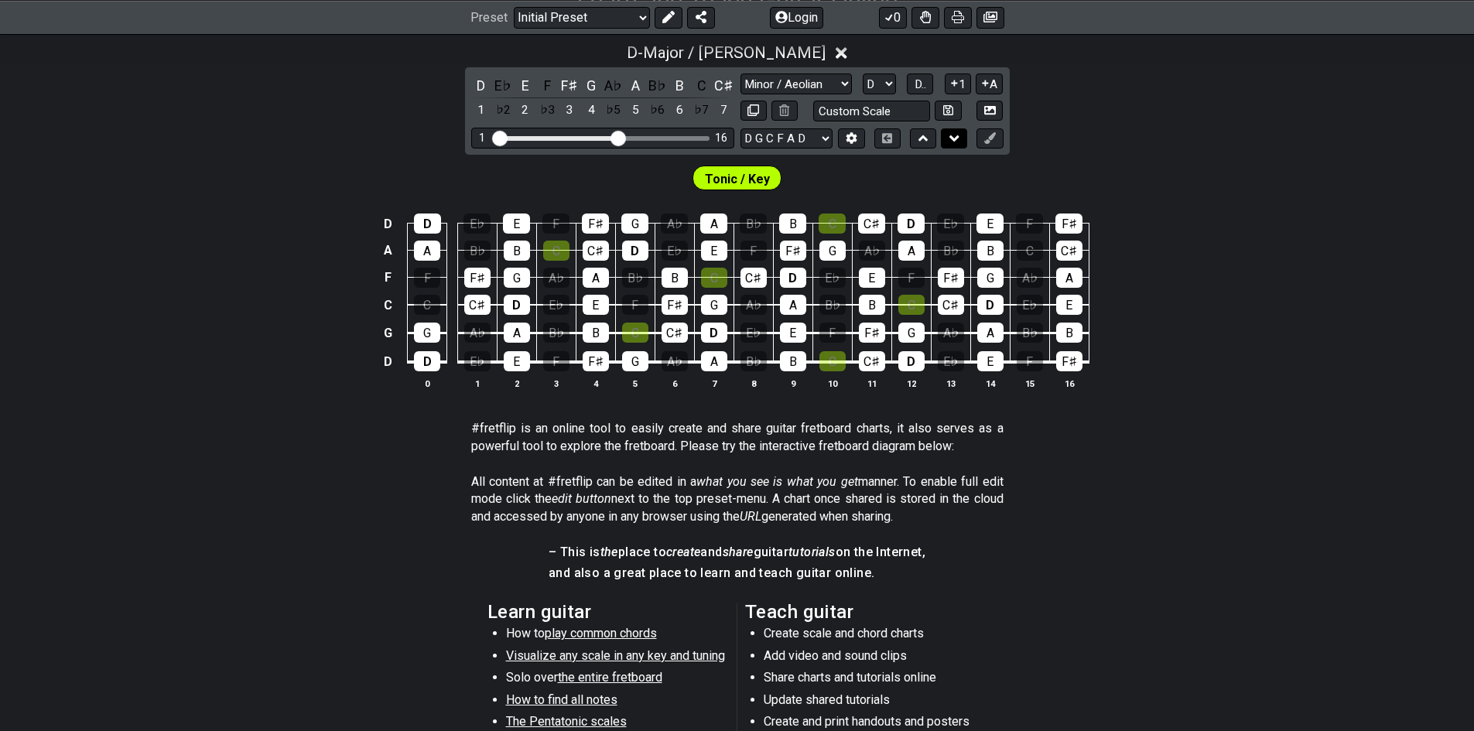
click at [950, 138] on icon at bounding box center [954, 138] width 10 height 6
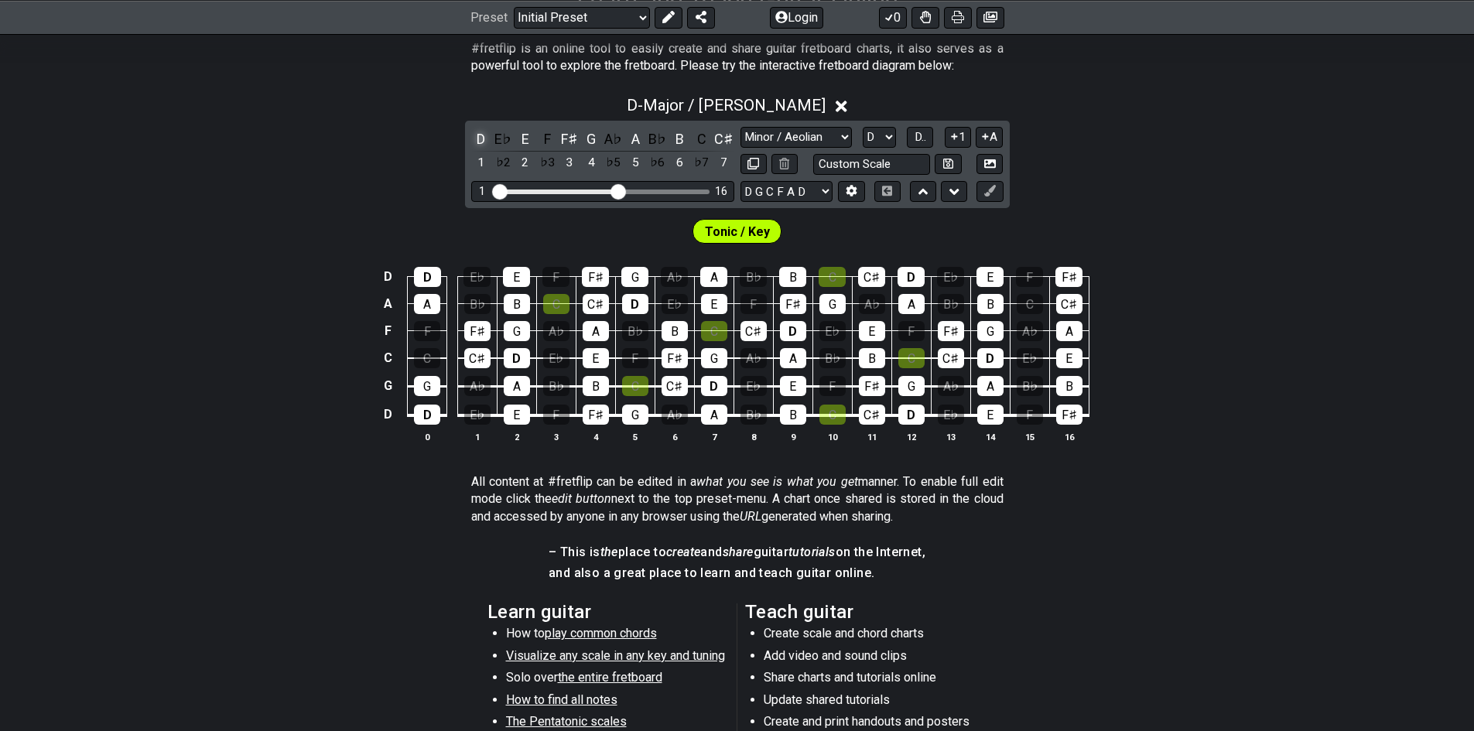
click at [480, 140] on div "D" at bounding box center [481, 138] width 20 height 21
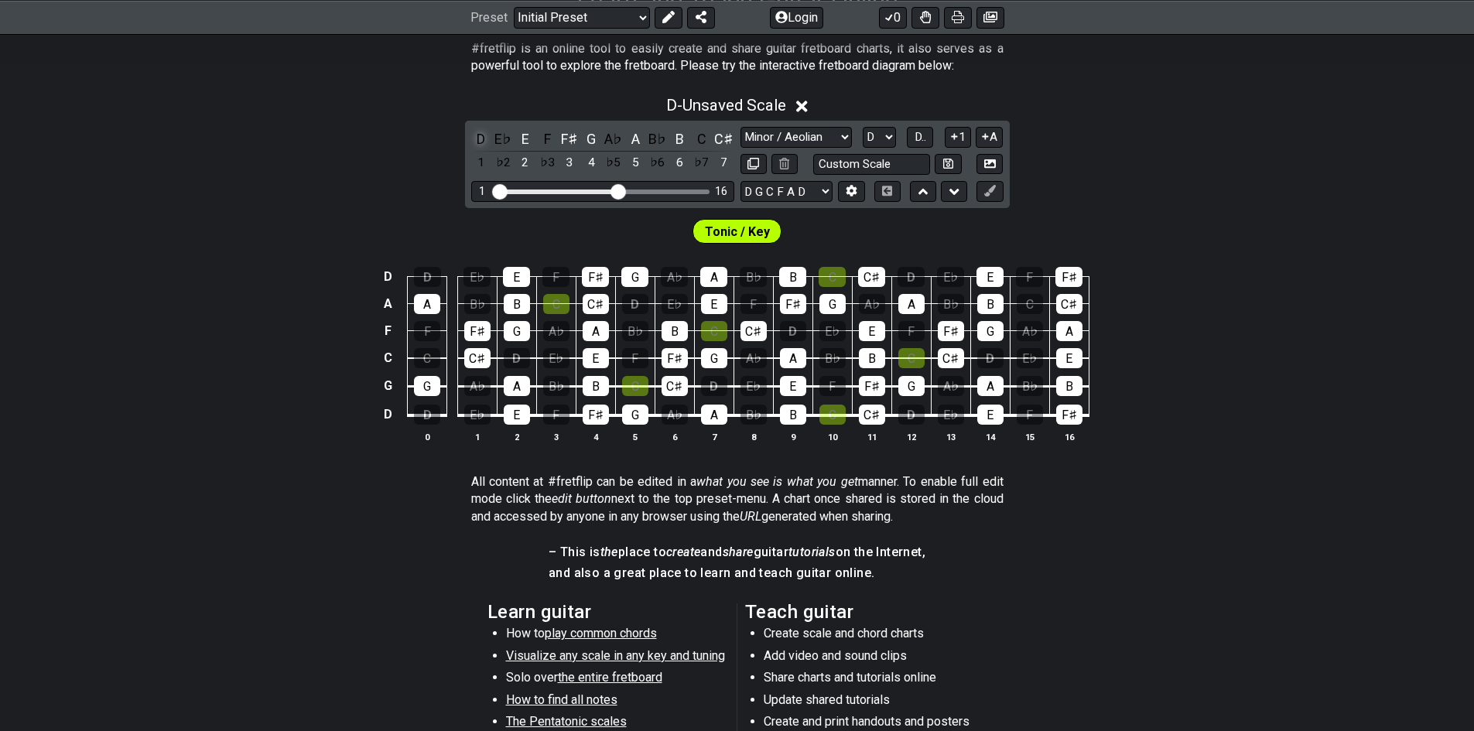
click at [480, 140] on div "D" at bounding box center [481, 138] width 20 height 21
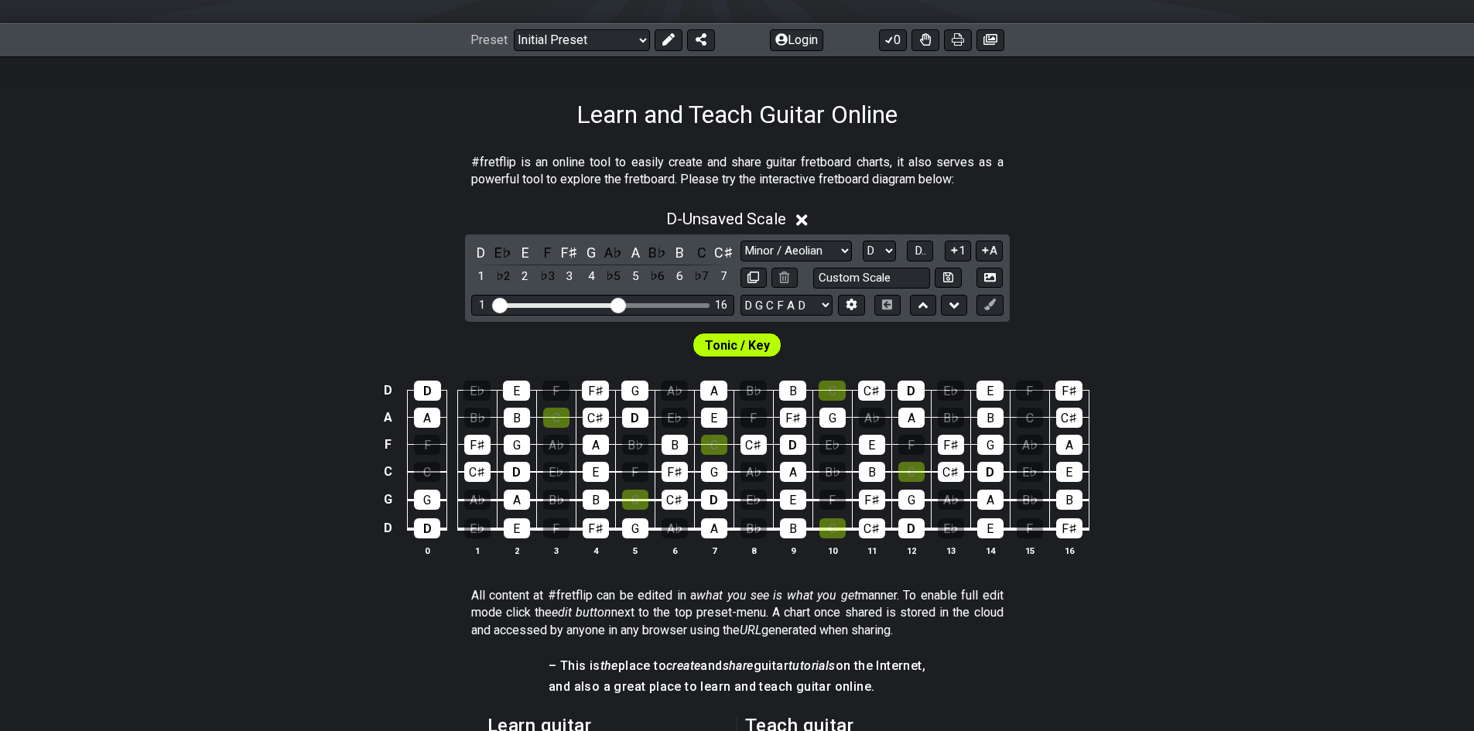
scroll to position [155, 0]
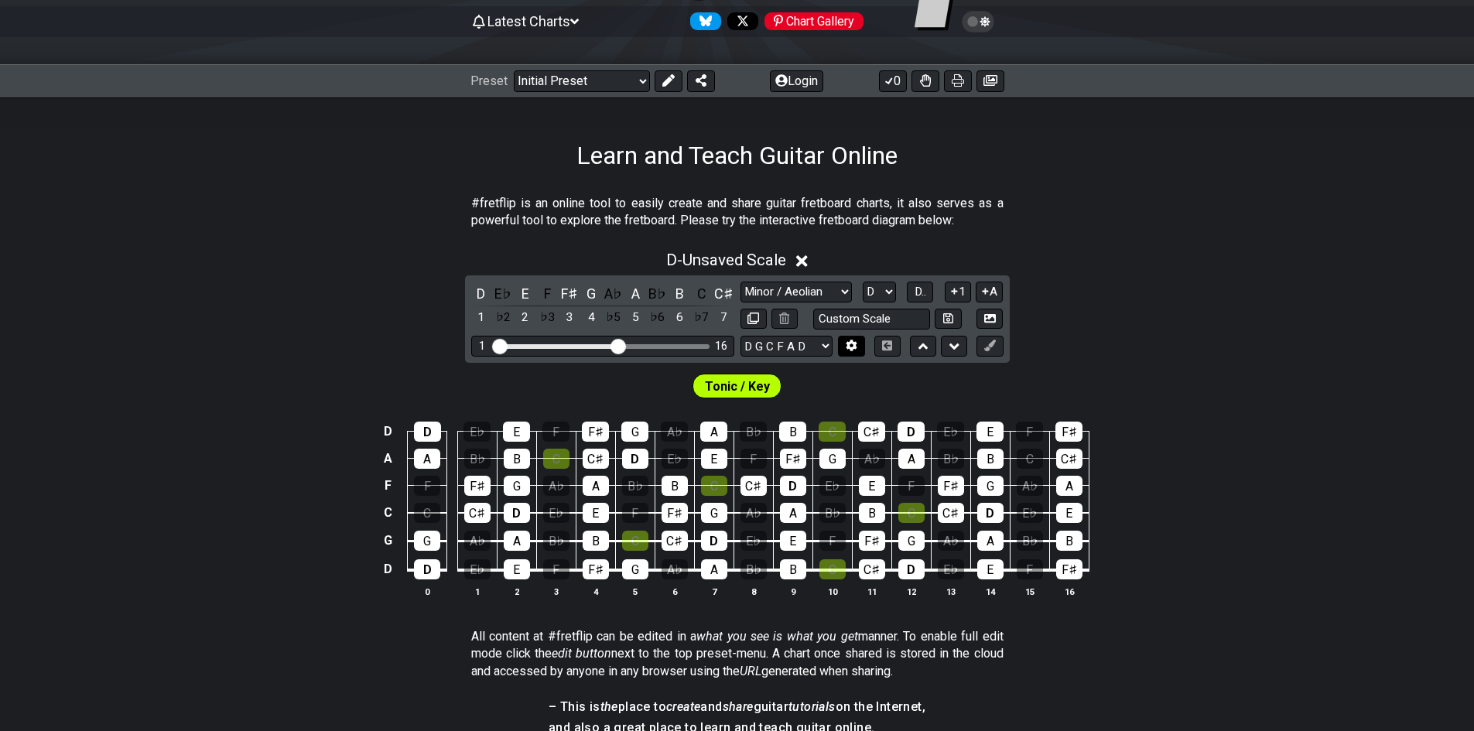
click at [851, 348] on icon at bounding box center [851, 346] width 11 height 12
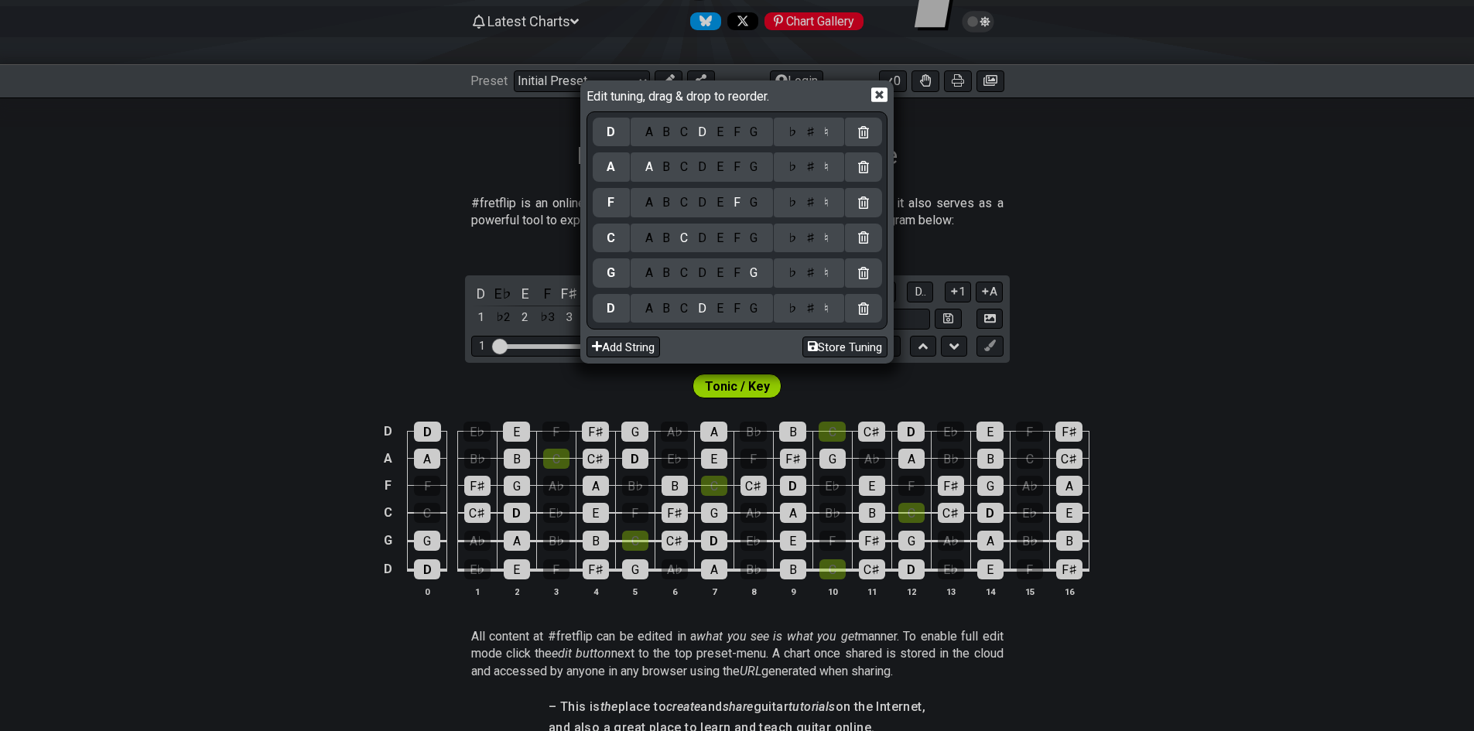
click at [877, 97] on icon at bounding box center [879, 95] width 16 height 16
